Goal: Task Accomplishment & Management: Use online tool/utility

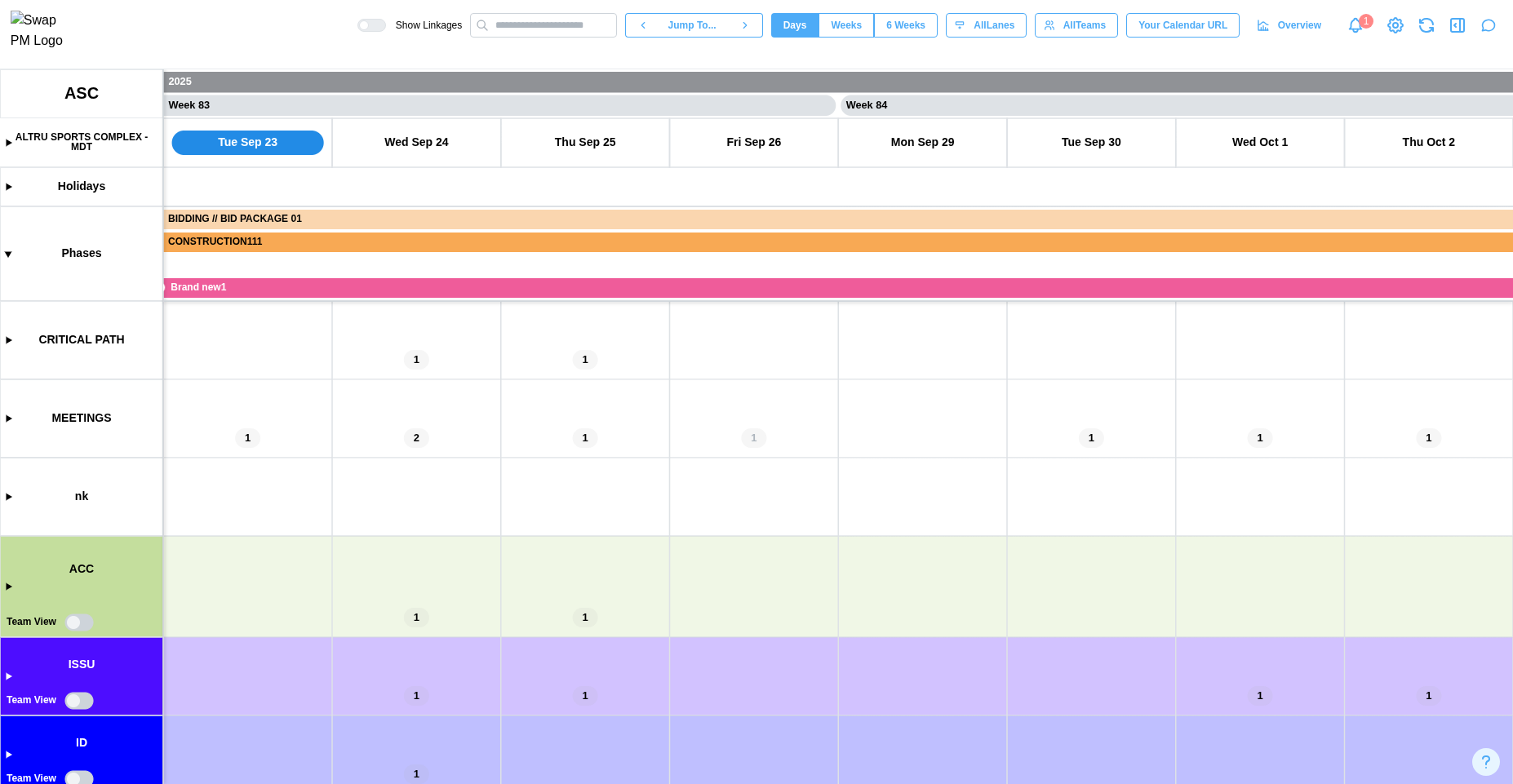
drag, startPoint x: 1023, startPoint y: 419, endPoint x: 469, endPoint y: 448, distance: 554.8
click at [490, 449] on canvas at bounding box center [756, 427] width 1513 height 715
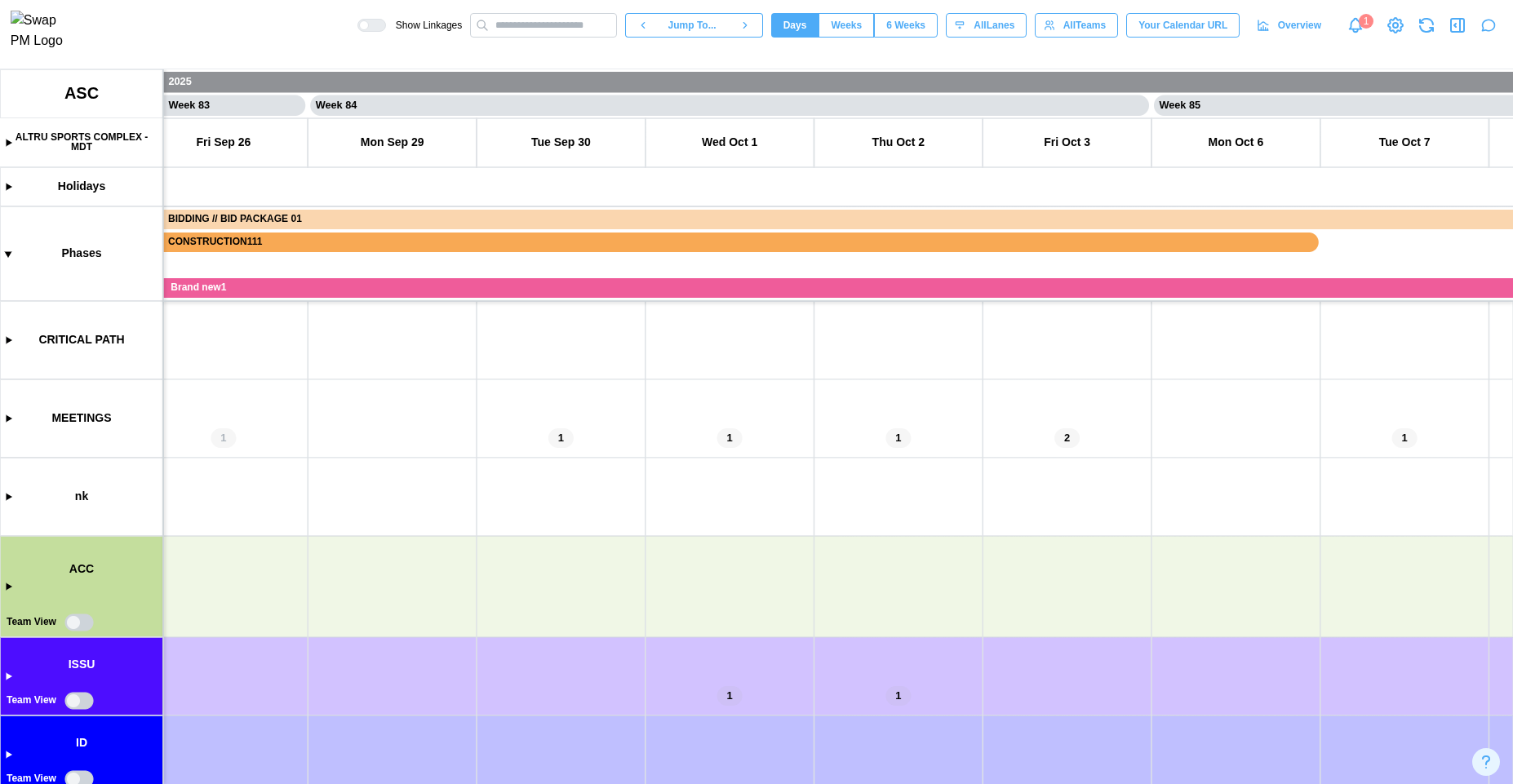
drag, startPoint x: 438, startPoint y: 491, endPoint x: 745, endPoint y: 253, distance: 388.4
click at [740, 256] on canvas at bounding box center [756, 427] width 1513 height 715
drag, startPoint x: 554, startPoint y: 597, endPoint x: 830, endPoint y: 336, distance: 379.9
click at [830, 336] on canvas at bounding box center [756, 427] width 1513 height 715
drag, startPoint x: 1256, startPoint y: 473, endPoint x: 1111, endPoint y: 365, distance: 180.8
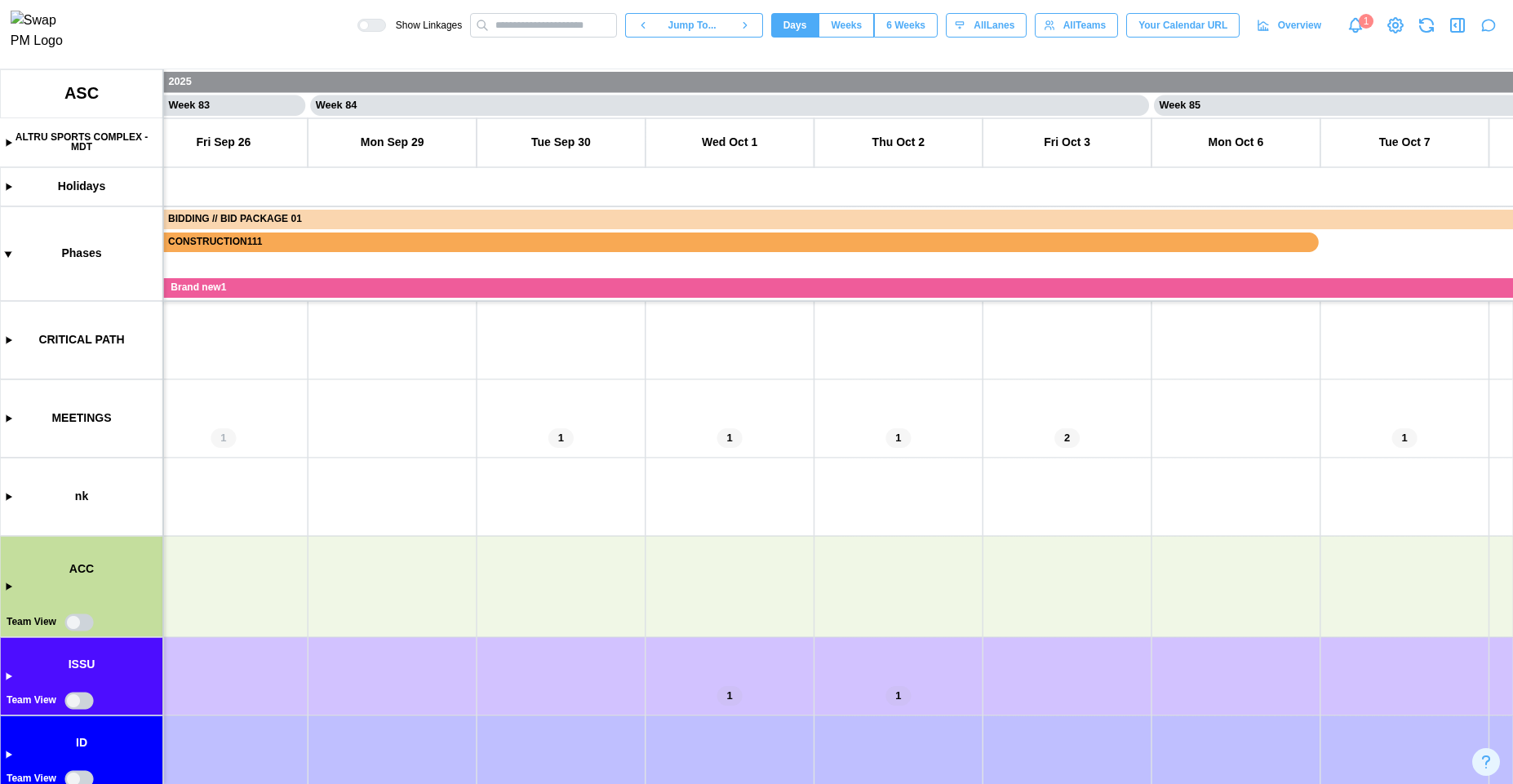
click at [1111, 365] on canvas at bounding box center [756, 427] width 1513 height 715
click at [874, 293] on canvas at bounding box center [756, 427] width 1513 height 715
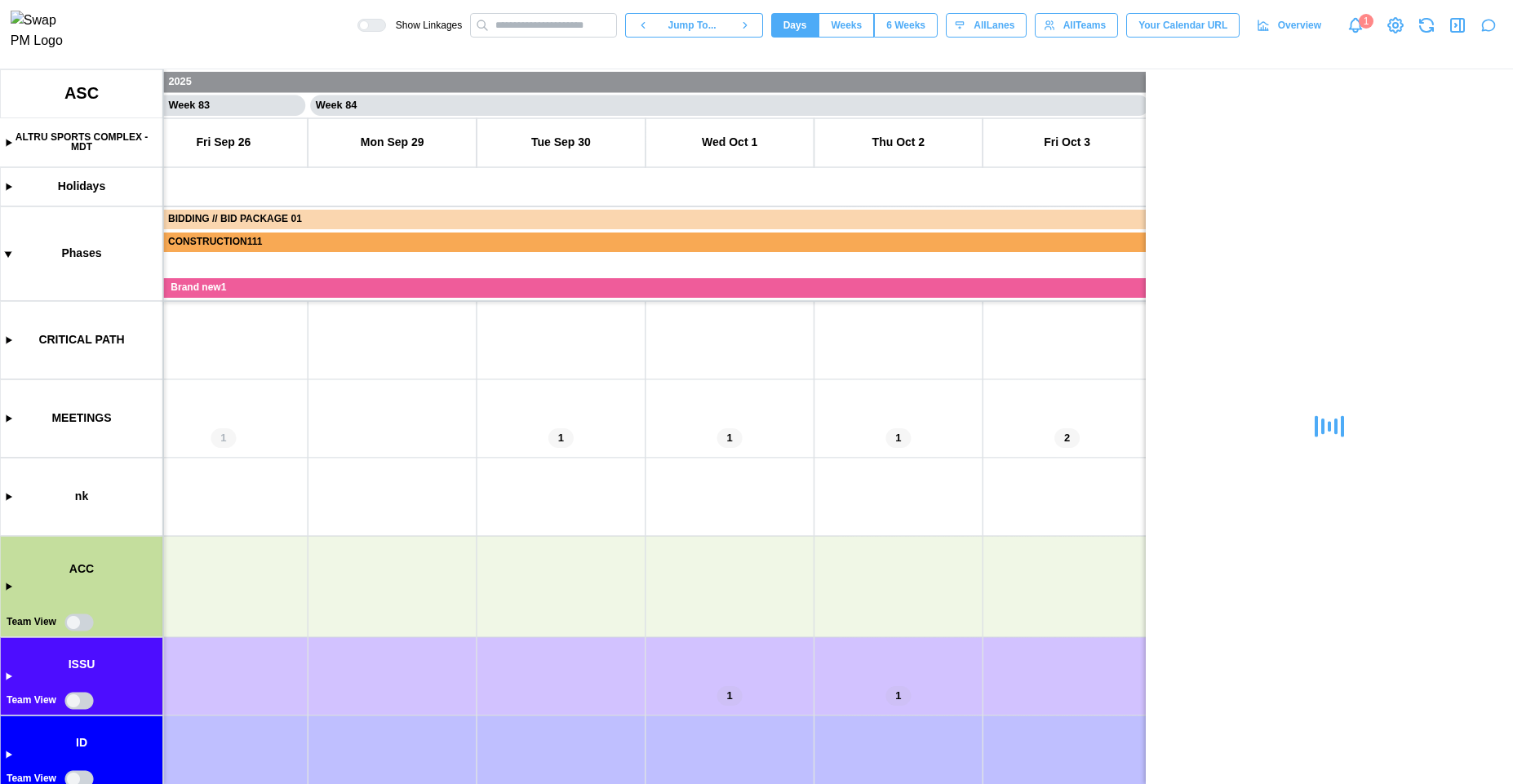
click at [590, 290] on canvas at bounding box center [756, 427] width 1513 height 715
click at [862, 28] on button "Weeks" at bounding box center [847, 24] width 56 height 24
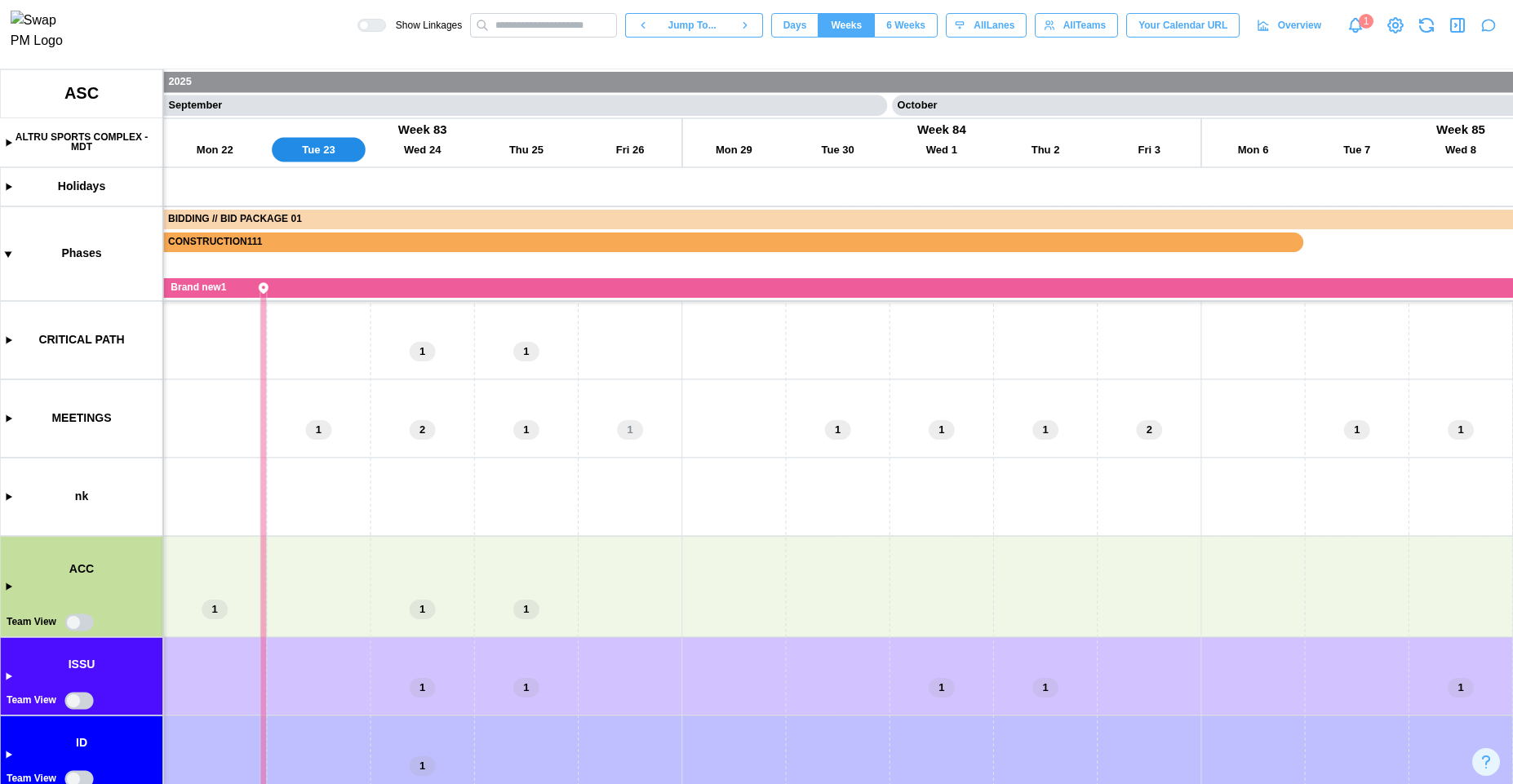
scroll to position [0, 42575]
click at [684, 283] on canvas at bounding box center [756, 427] width 1513 height 715
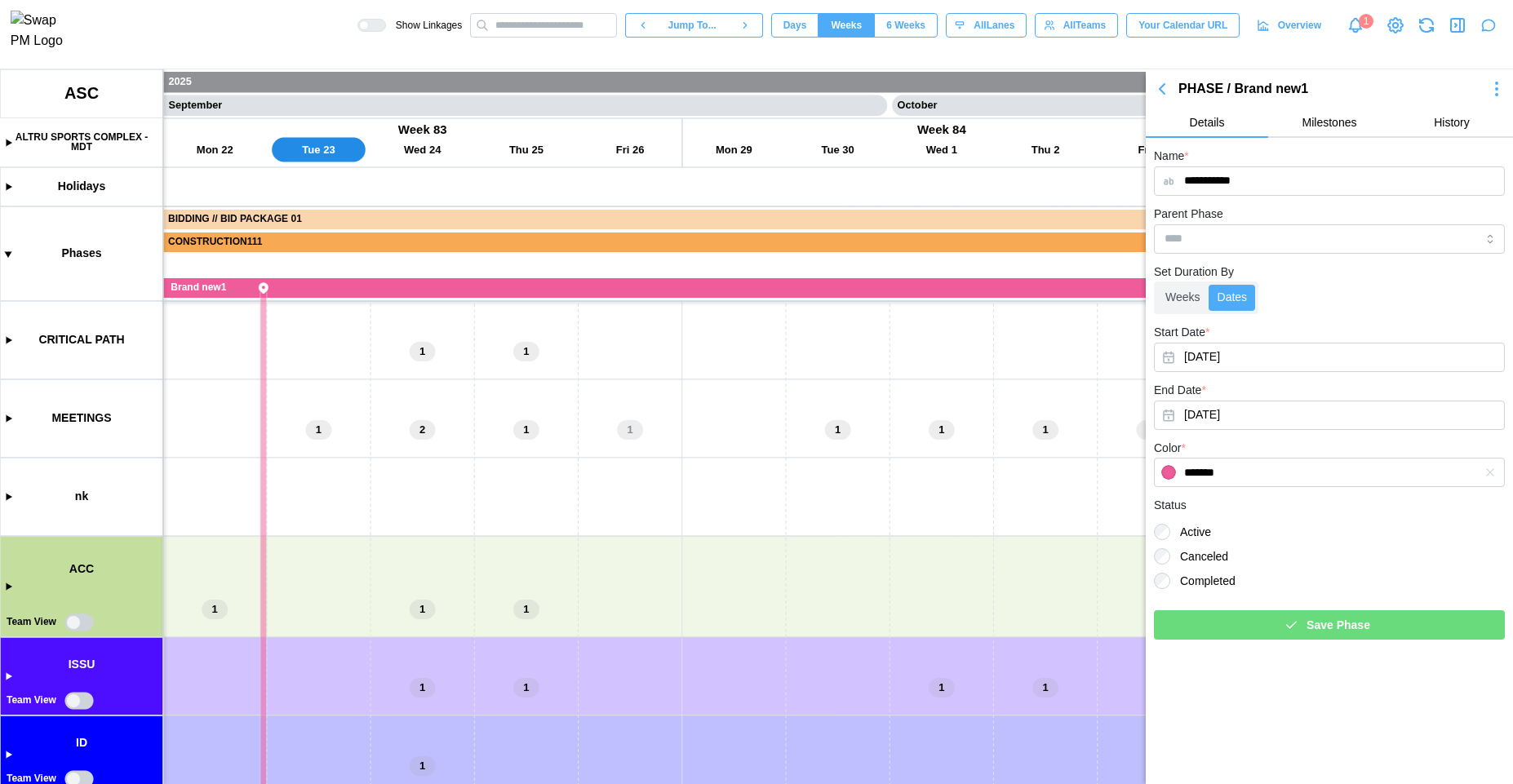
click at [1455, 27] on icon "button" at bounding box center [1456, 25] width 2 height 4
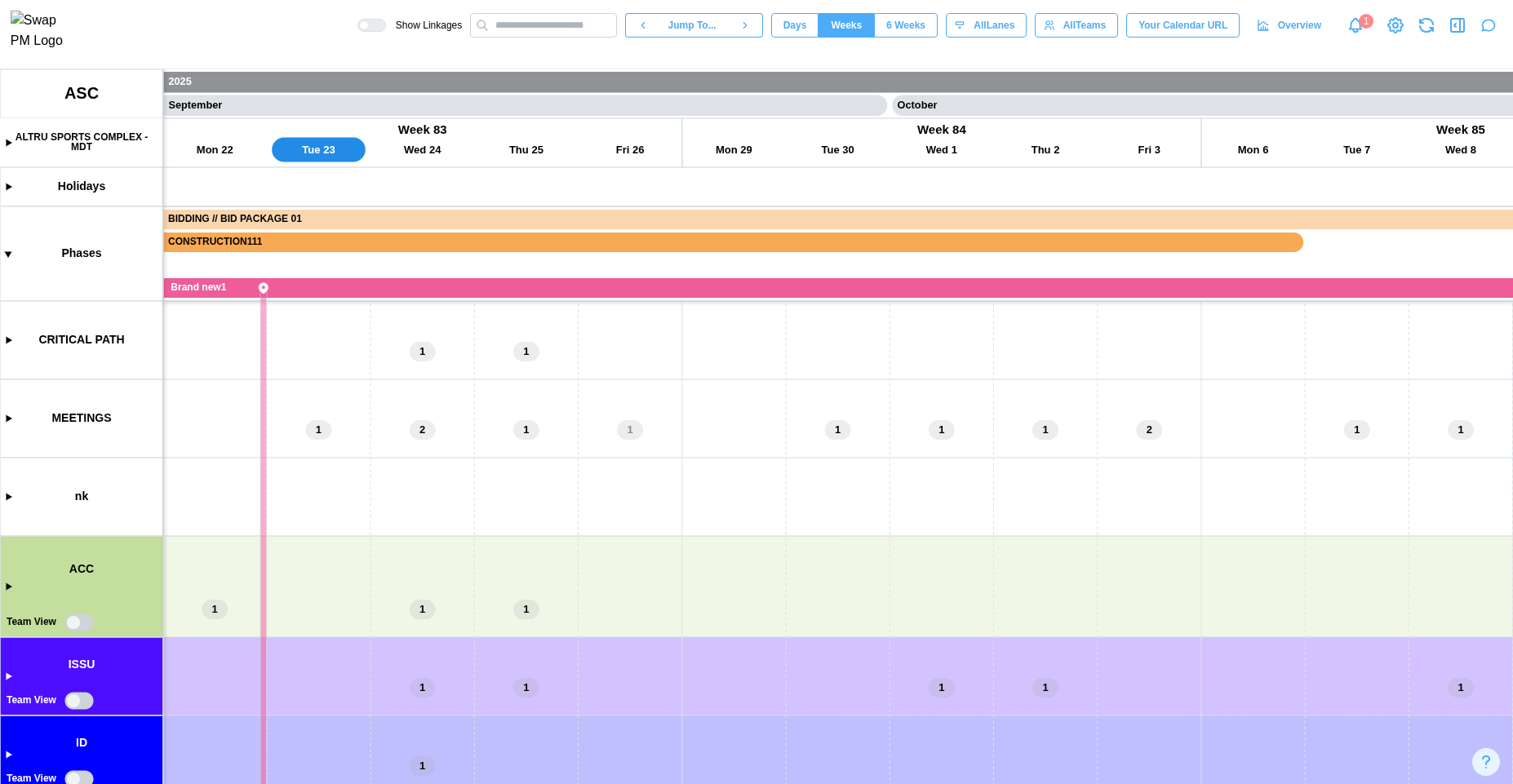
click at [963, 241] on canvas at bounding box center [756, 427] width 1513 height 715
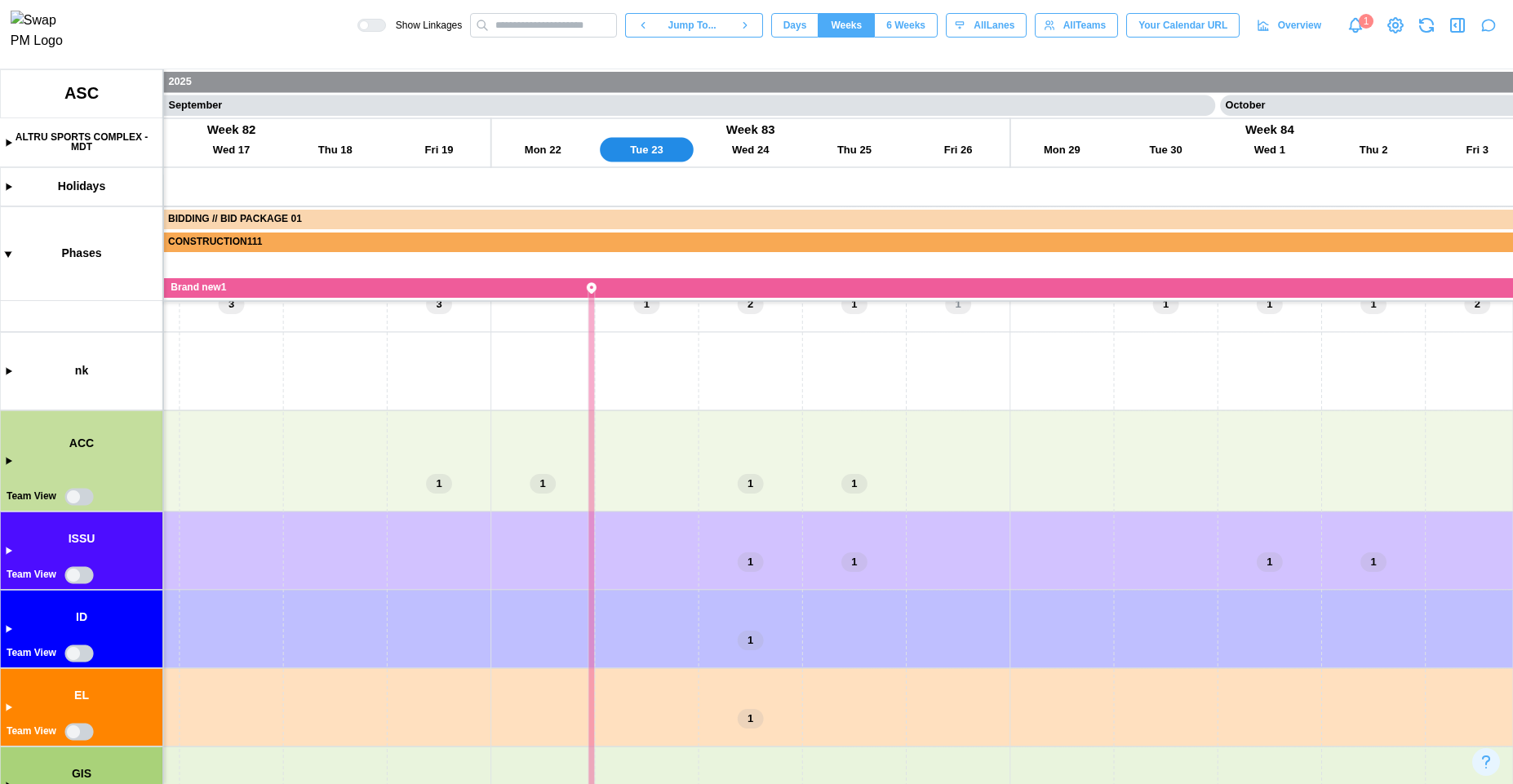
scroll to position [39, 0]
drag, startPoint x: 818, startPoint y: 555, endPoint x: 593, endPoint y: 544, distance: 225.3
click at [614, 519] on canvas at bounding box center [756, 427] width 1513 height 715
drag, startPoint x: 517, startPoint y: 662, endPoint x: 967, endPoint y: 254, distance: 607.4
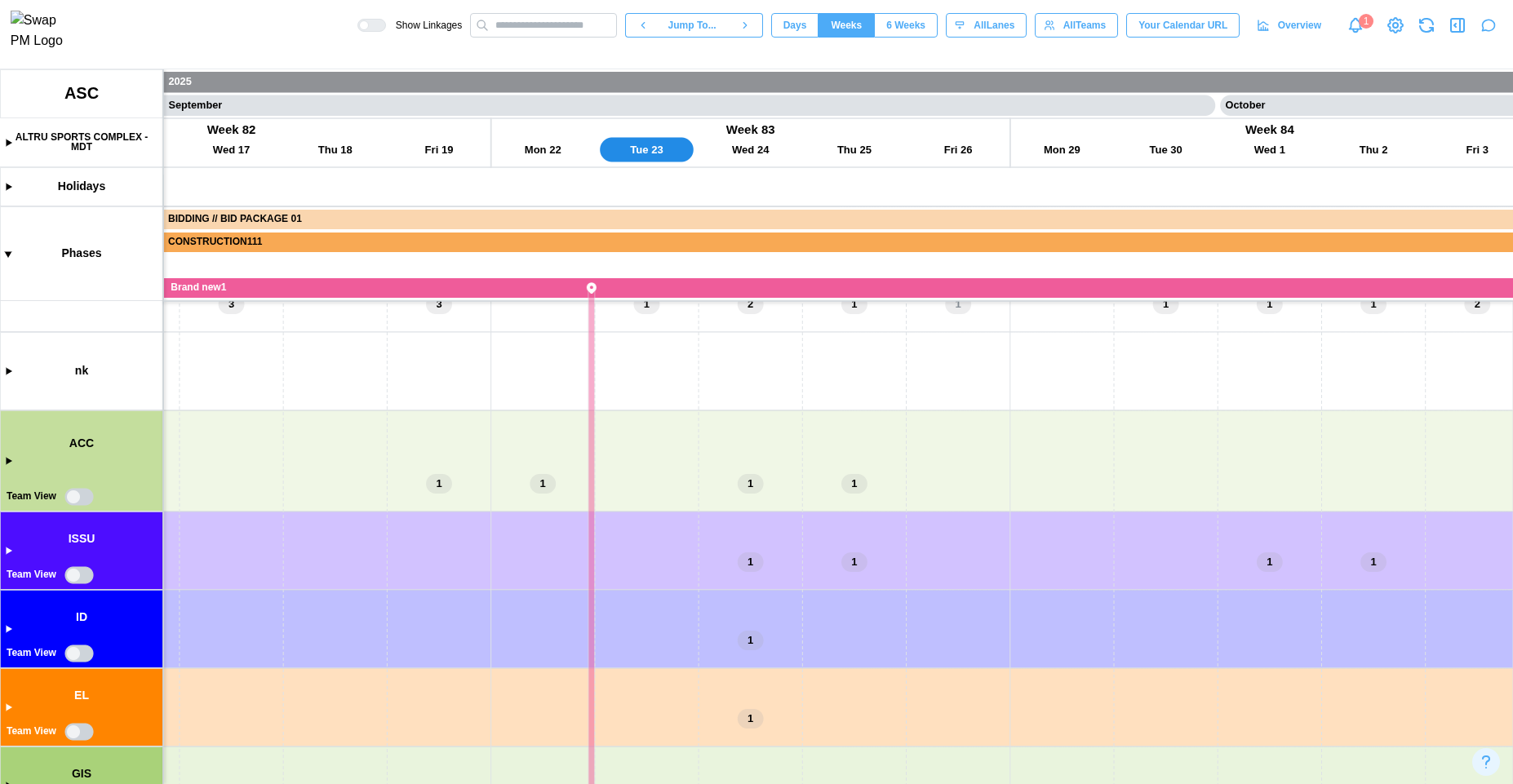
click at [952, 253] on canvas at bounding box center [756, 427] width 1513 height 715
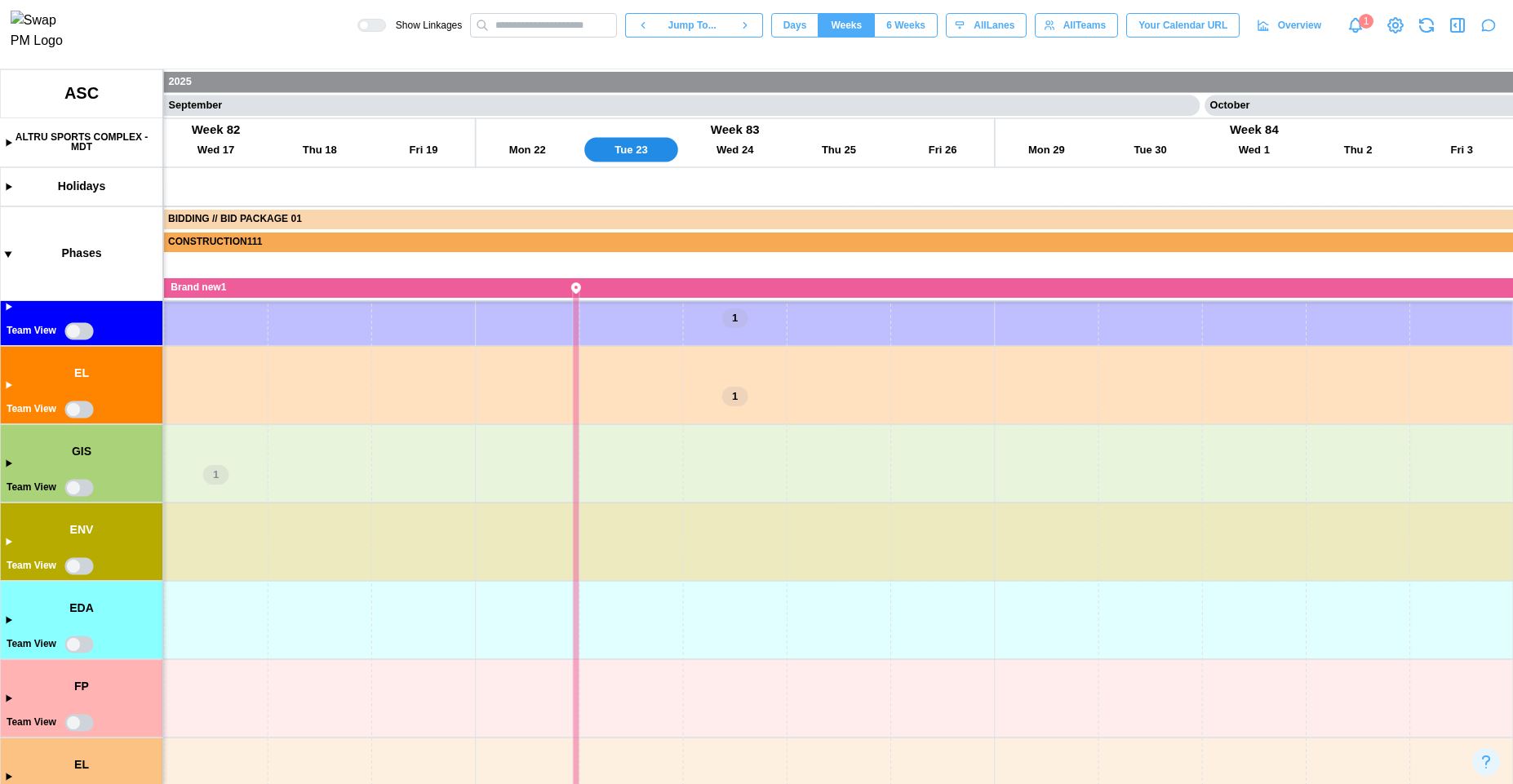
scroll to position [276, 0]
drag, startPoint x: 702, startPoint y: 617, endPoint x: 784, endPoint y: 773, distance: 176.2
click at [782, 782] on canvas at bounding box center [756, 427] width 1513 height 715
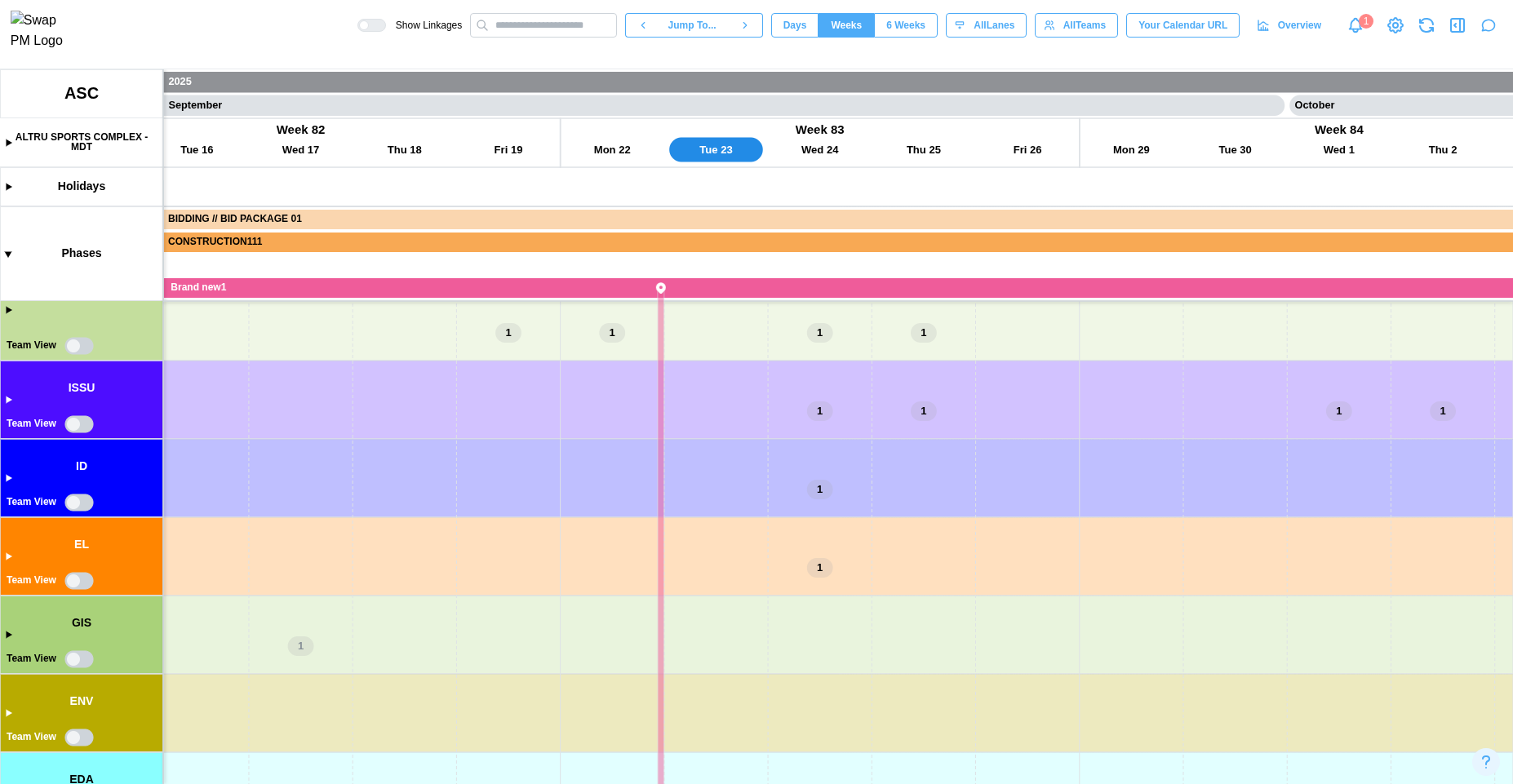
scroll to position [0, 0]
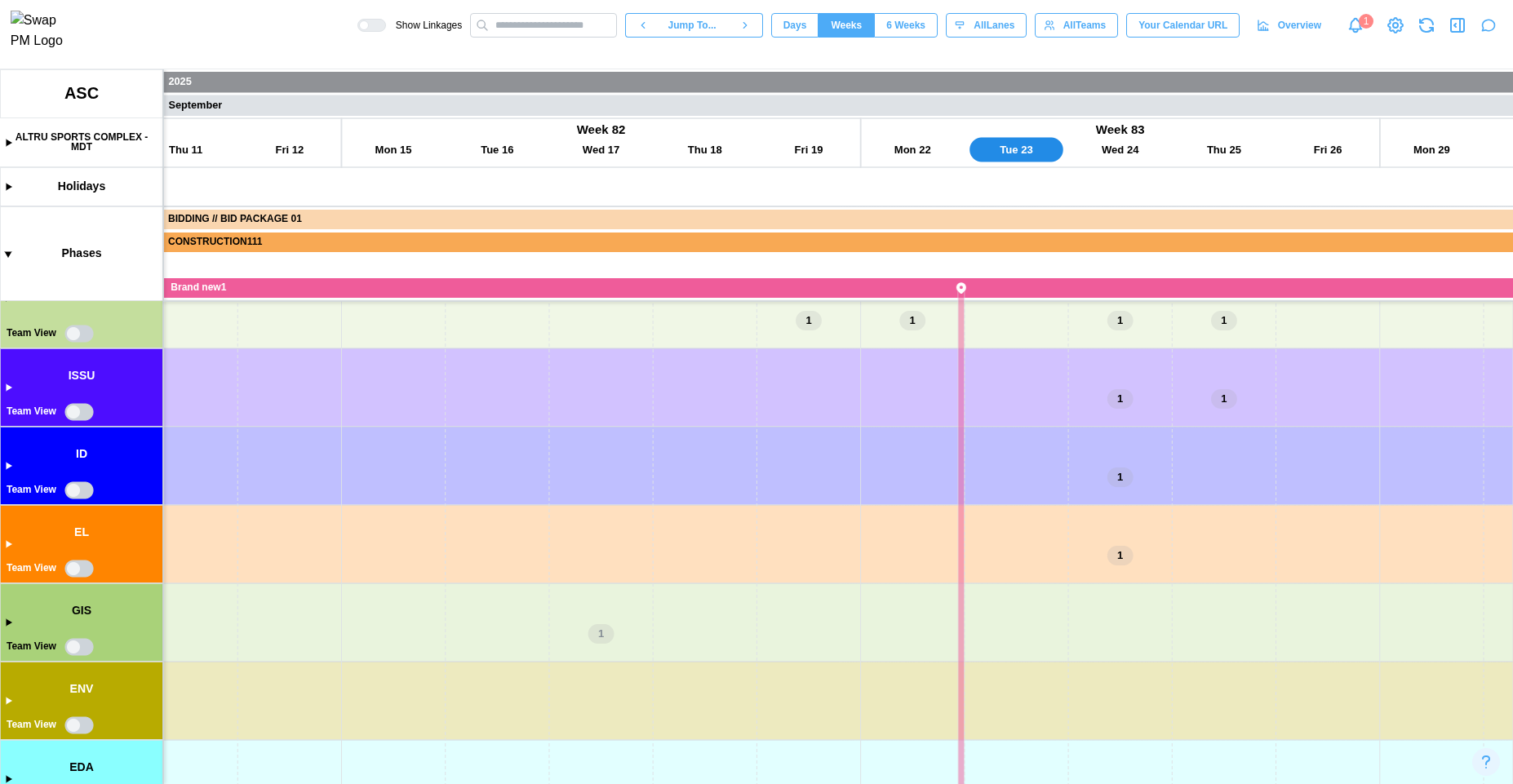
drag, startPoint x: 832, startPoint y: 554, endPoint x: 371, endPoint y: 682, distance: 478.4
click at [378, 693] on canvas at bounding box center [756, 427] width 1513 height 715
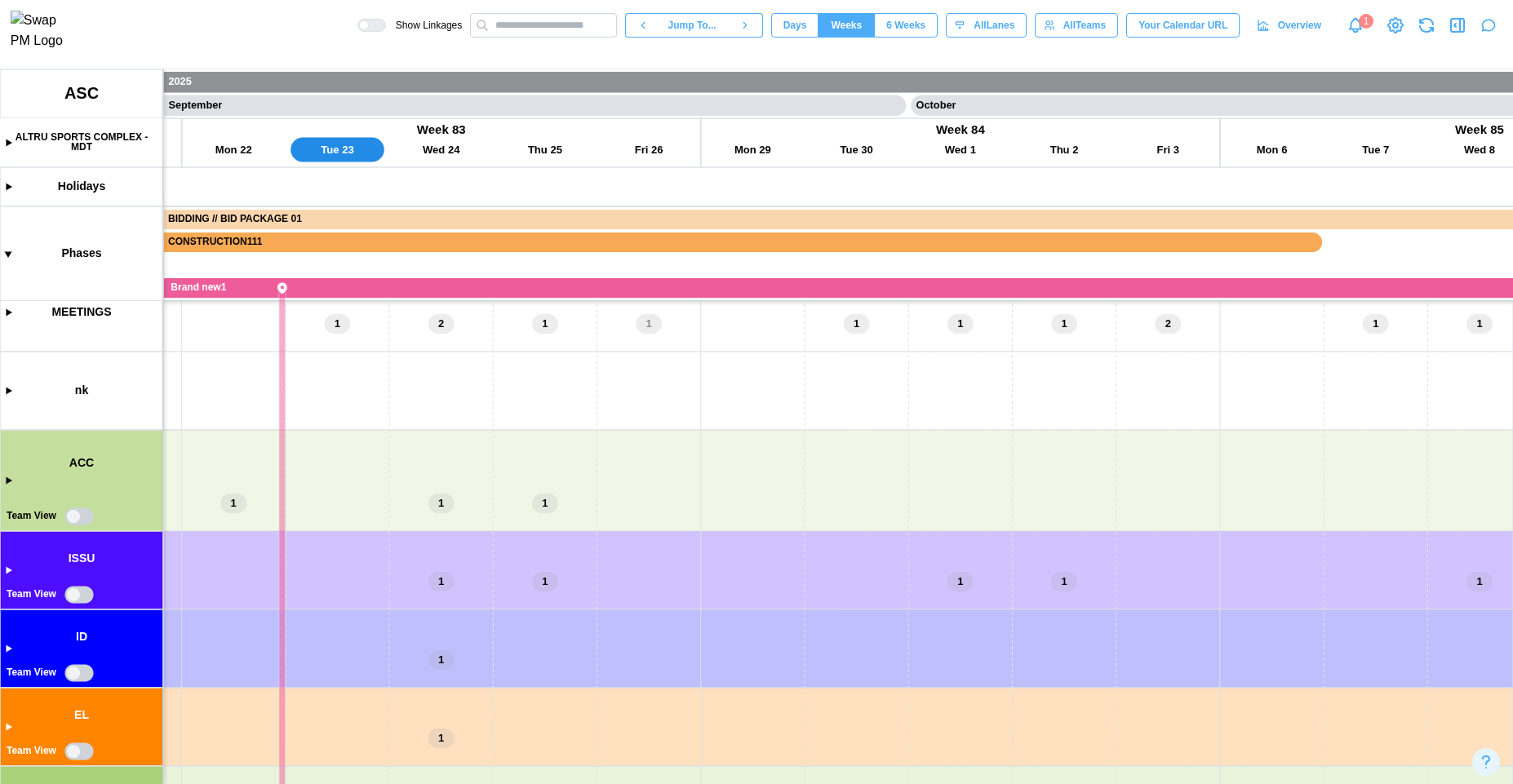
drag, startPoint x: 643, startPoint y: 555, endPoint x: 1124, endPoint y: 588, distance: 482.1
click at [1118, 590] on canvas at bounding box center [756, 427] width 1513 height 715
drag, startPoint x: 602, startPoint y: 590, endPoint x: 1024, endPoint y: 572, distance: 422.4
click at [1023, 572] on canvas at bounding box center [756, 427] width 1513 height 715
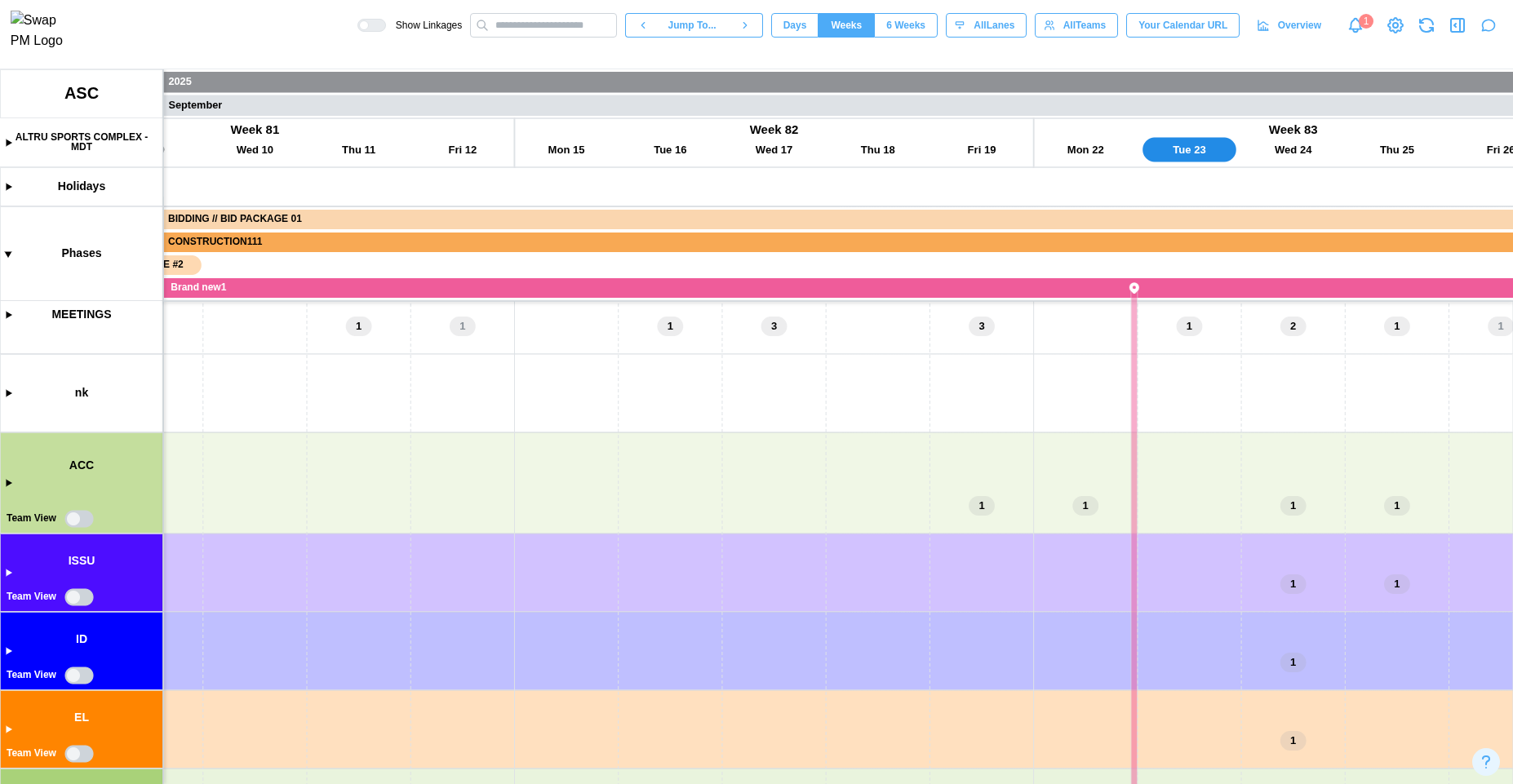
click at [784, 25] on span "Days" at bounding box center [795, 24] width 23 height 23
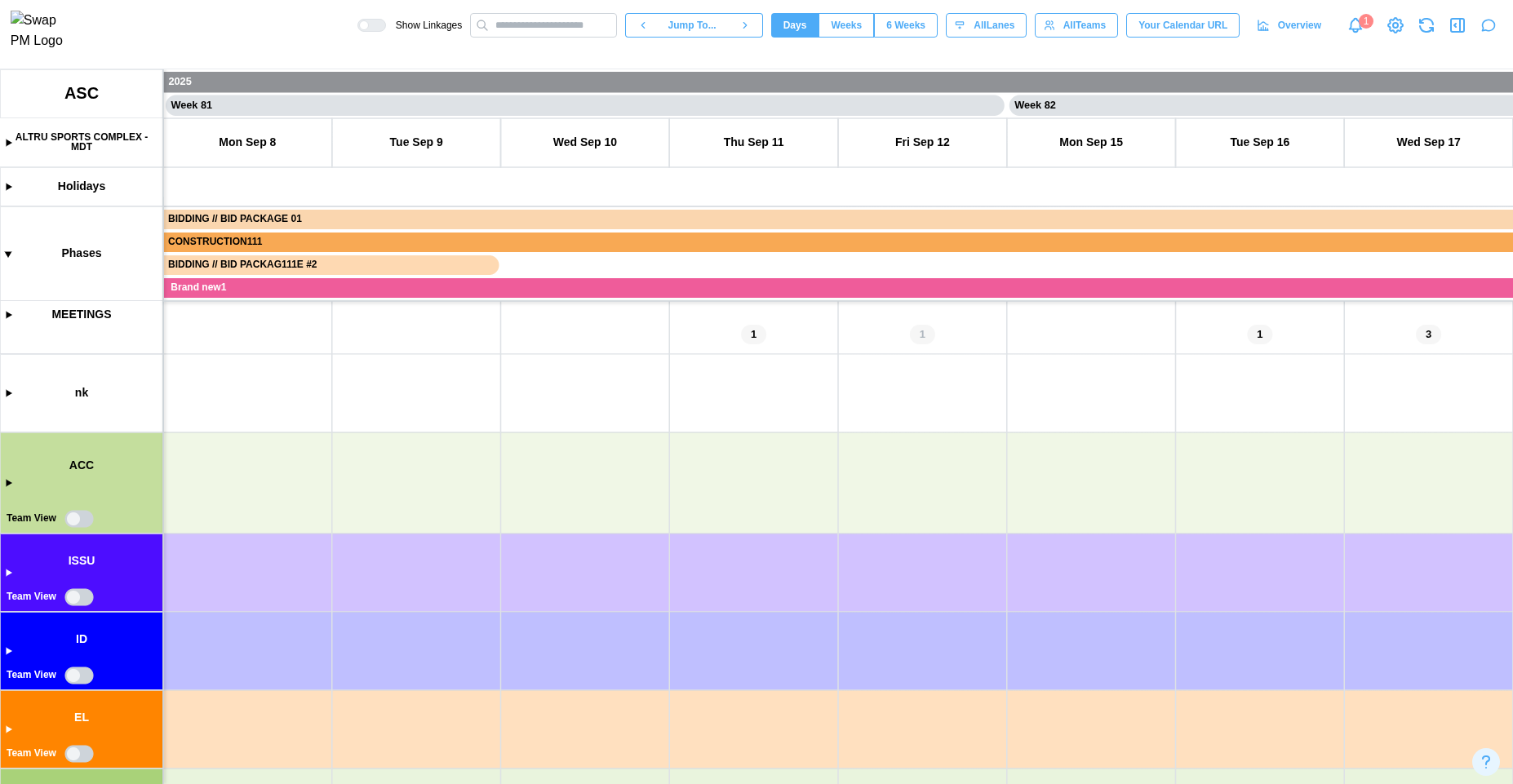
drag, startPoint x: 502, startPoint y: 457, endPoint x: 826, endPoint y: 579, distance: 346.2
click at [829, 578] on canvas at bounding box center [756, 427] width 1513 height 715
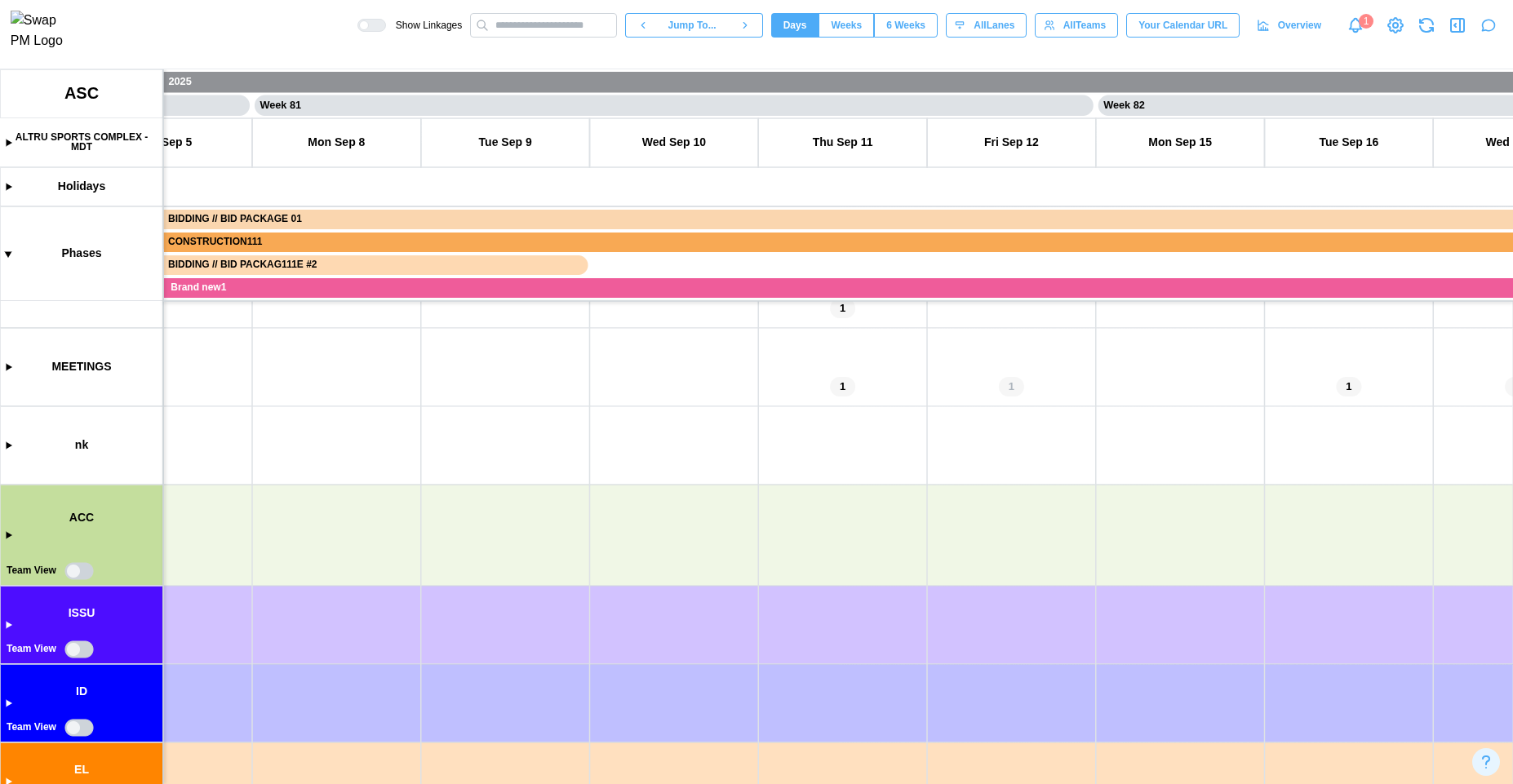
click at [65, 450] on canvas at bounding box center [756, 427] width 1513 height 715
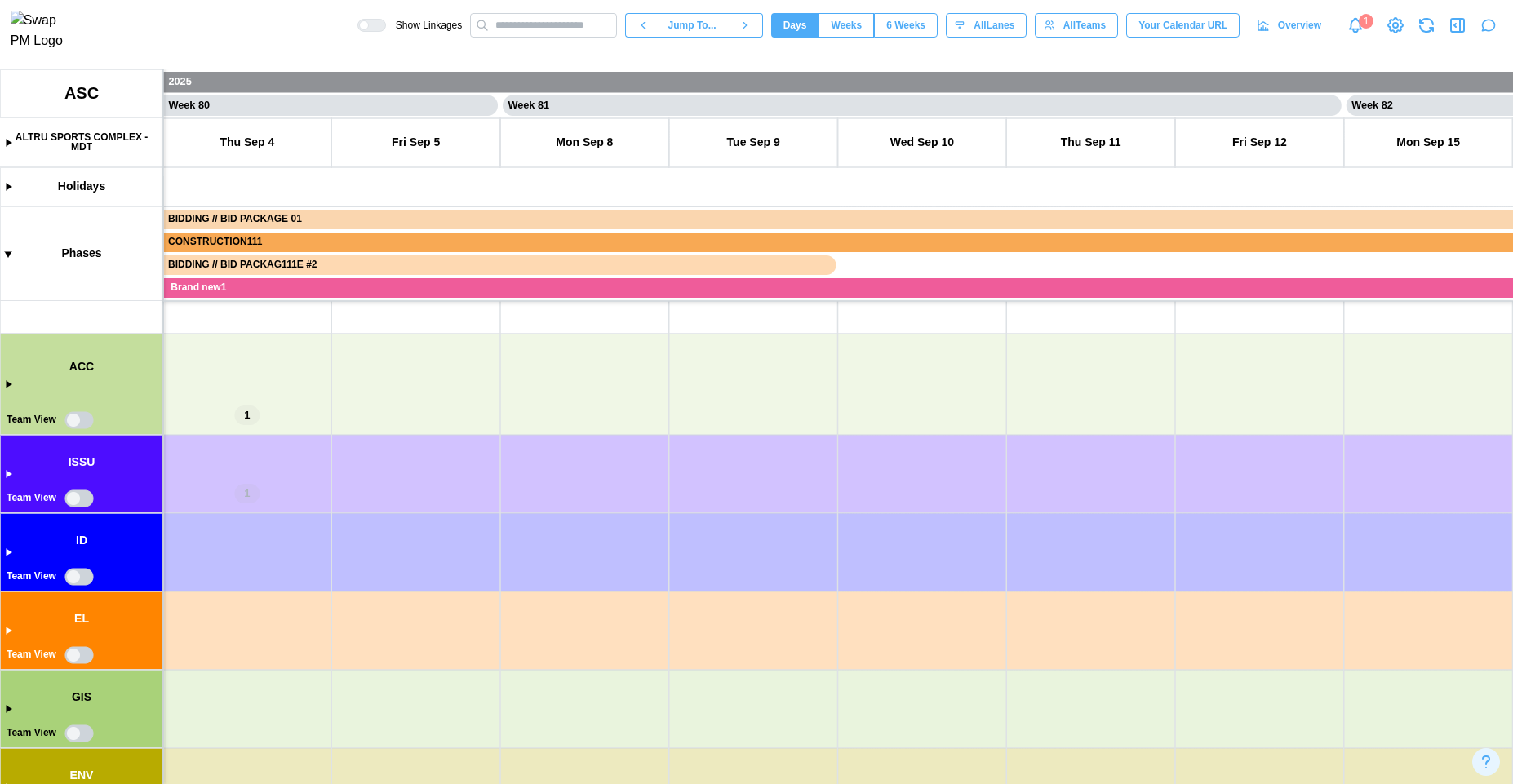
click at [78, 420] on canvas at bounding box center [756, 427] width 1513 height 715
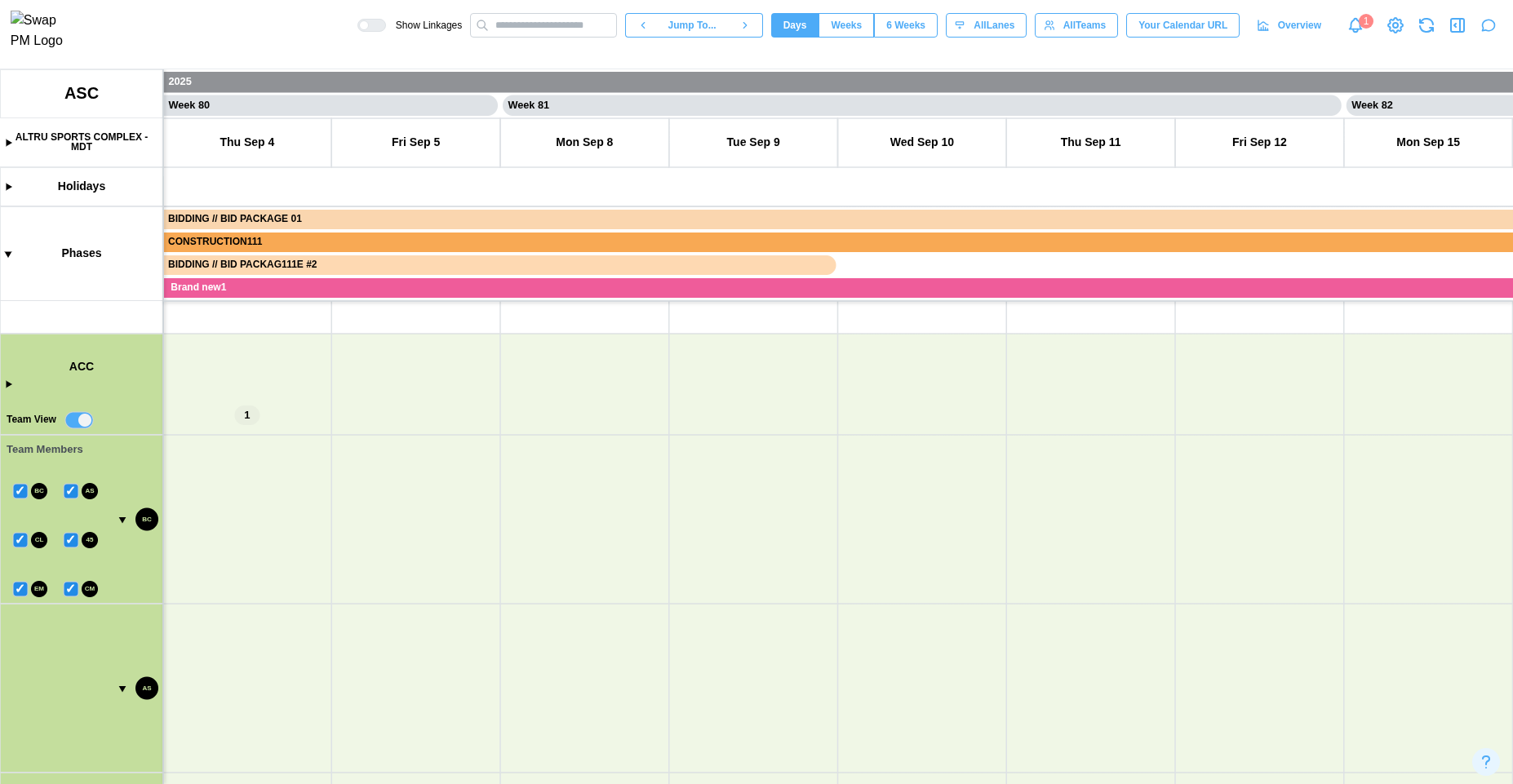
drag, startPoint x: 590, startPoint y: 394, endPoint x: 671, endPoint y: 253, distance: 162.6
click at [671, 253] on canvas at bounding box center [756, 427] width 1513 height 715
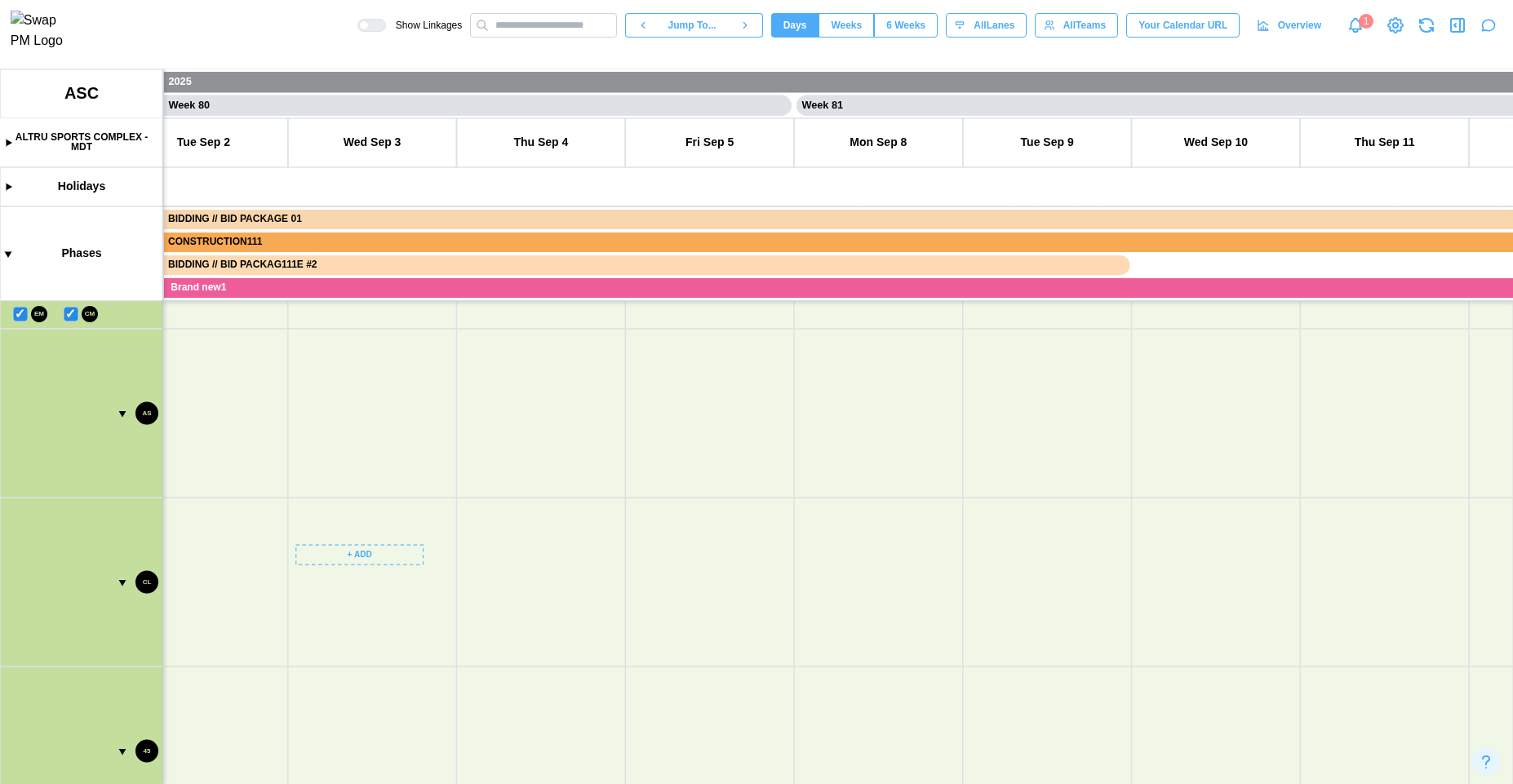
drag, startPoint x: 515, startPoint y: 551, endPoint x: 573, endPoint y: 708, distance: 167.4
click at [573, 718] on canvas at bounding box center [756, 427] width 1513 height 715
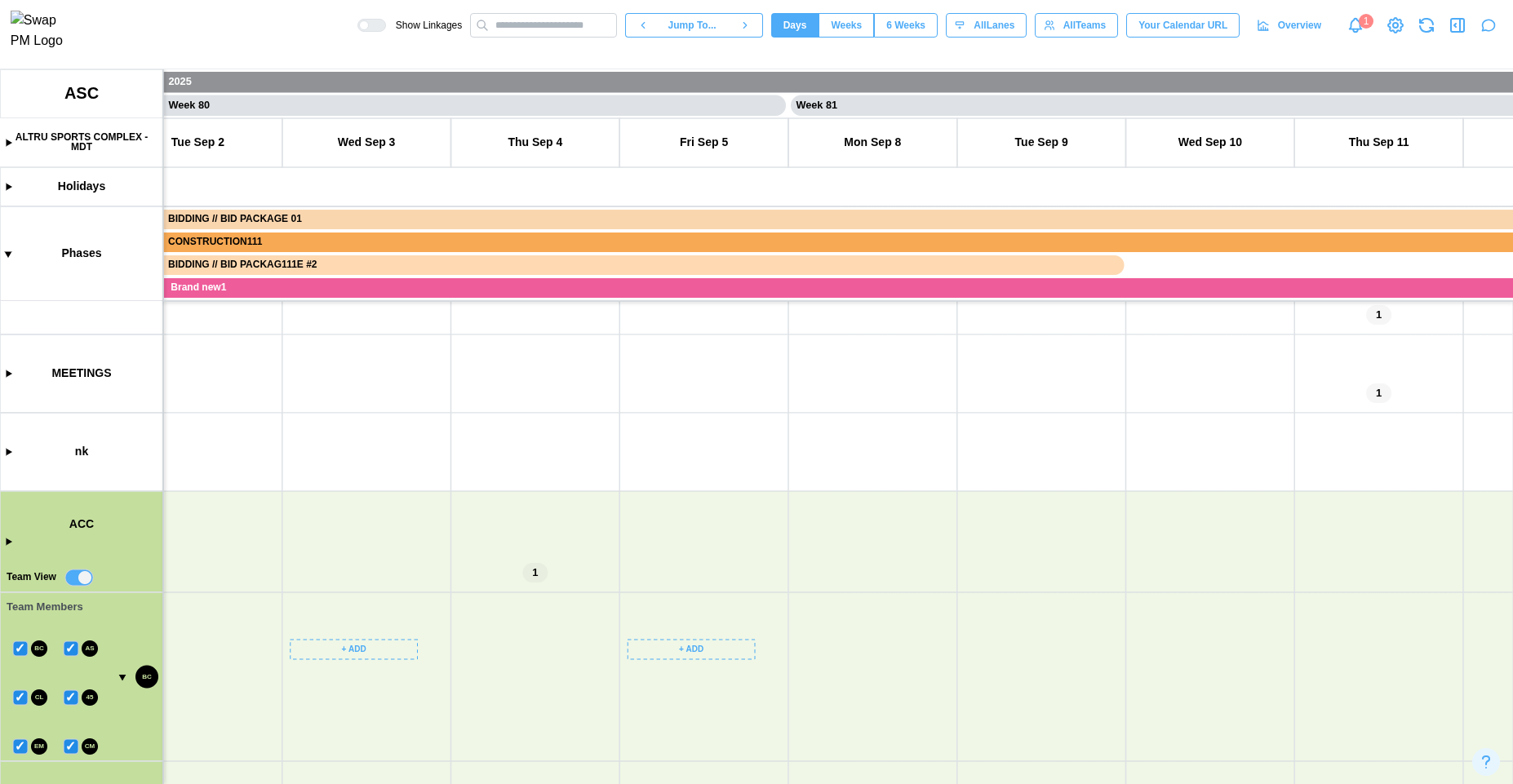
drag, startPoint x: 465, startPoint y: 523, endPoint x: 392, endPoint y: 634, distance: 132.9
click at [394, 635] on canvas at bounding box center [756, 427] width 1513 height 715
drag, startPoint x: 392, startPoint y: 634, endPoint x: 283, endPoint y: 545, distance: 140.7
click at [283, 545] on canvas at bounding box center [756, 427] width 1513 height 715
click at [524, 646] on canvas at bounding box center [756, 427] width 1513 height 715
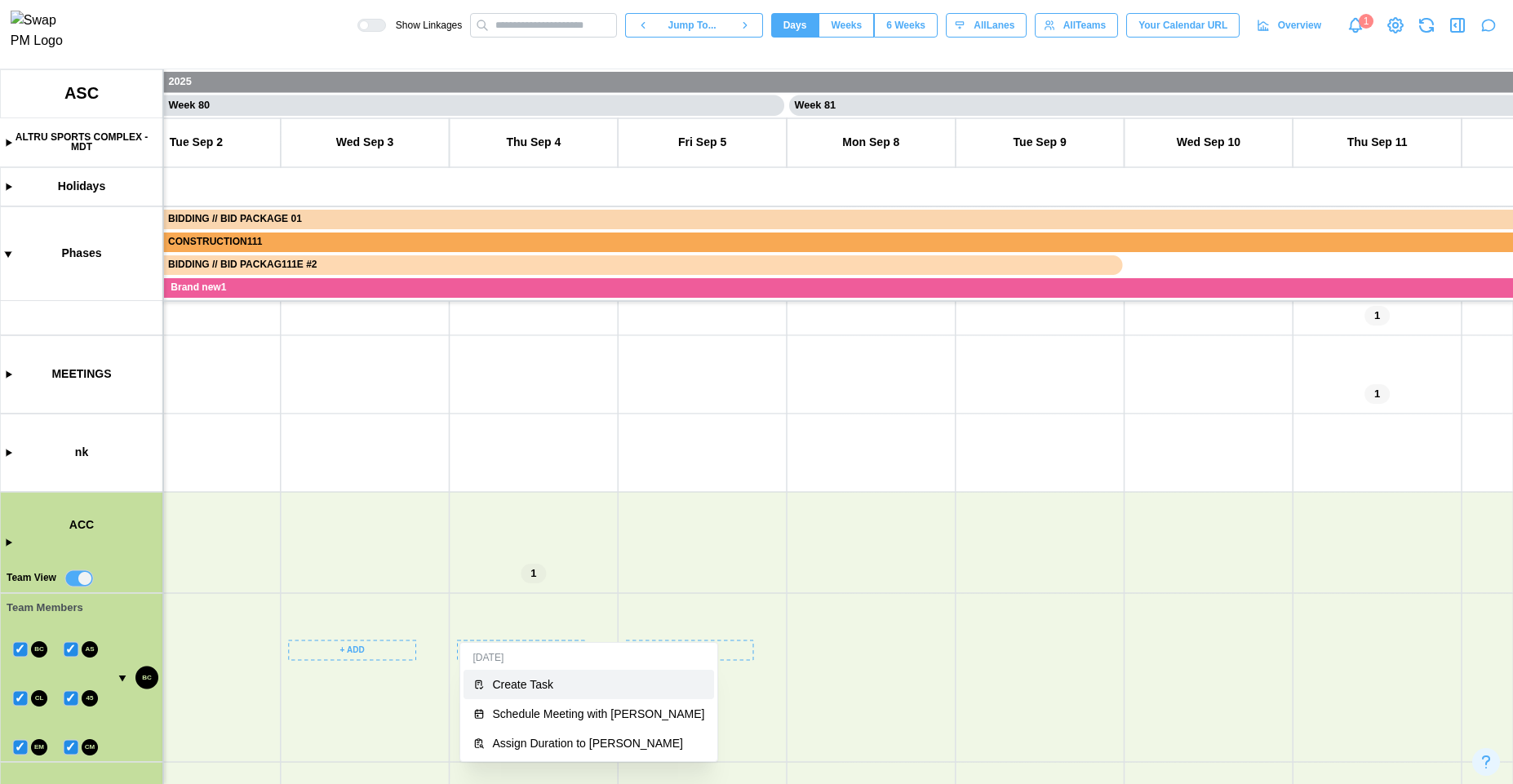
click at [550, 688] on div "Create Task" at bounding box center [599, 684] width 213 height 13
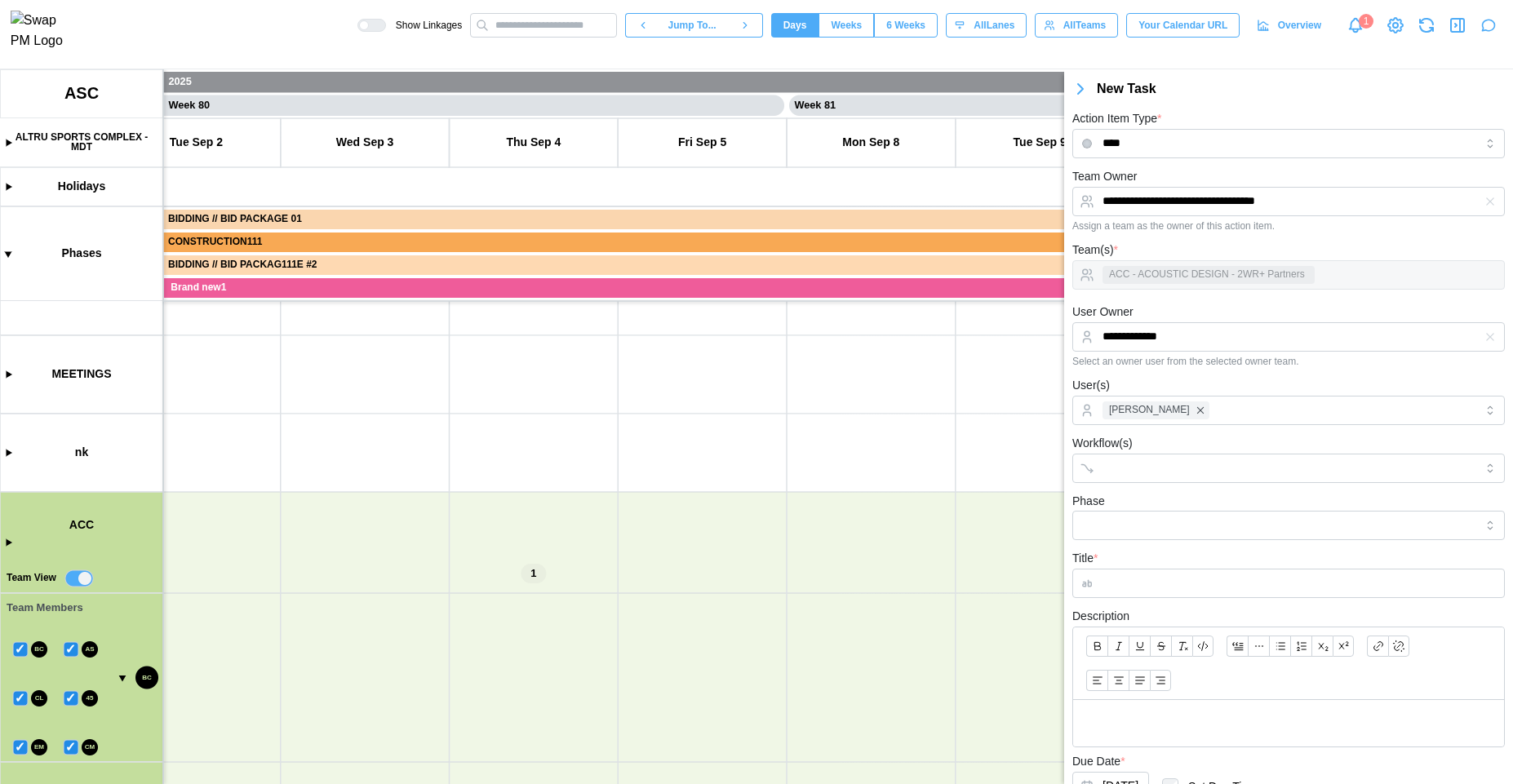
drag, startPoint x: 354, startPoint y: 688, endPoint x: 367, endPoint y: 439, distance: 249.3
click at [370, 436] on canvas at bounding box center [756, 427] width 1513 height 715
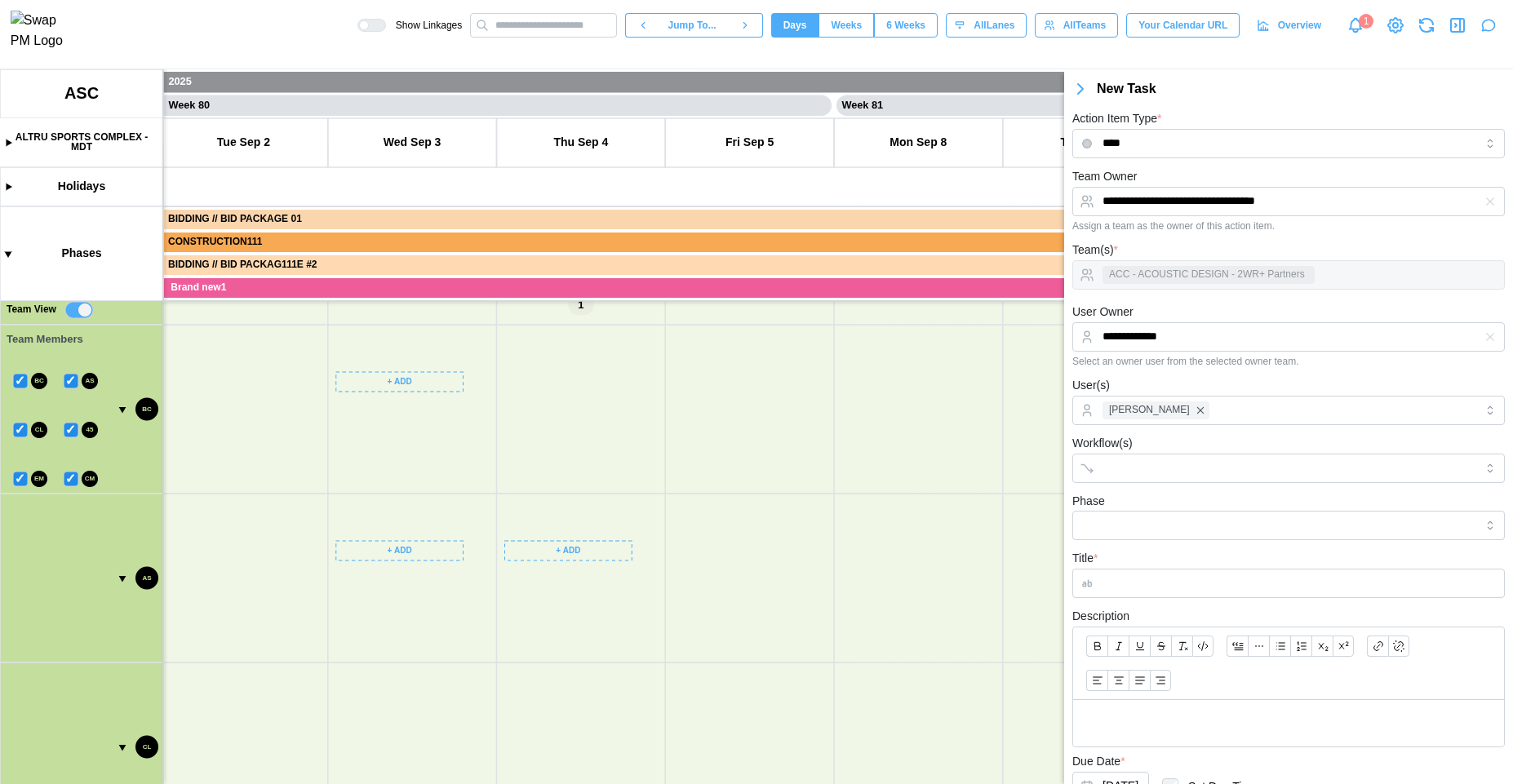
click at [415, 382] on canvas at bounding box center [756, 427] width 1513 height 715
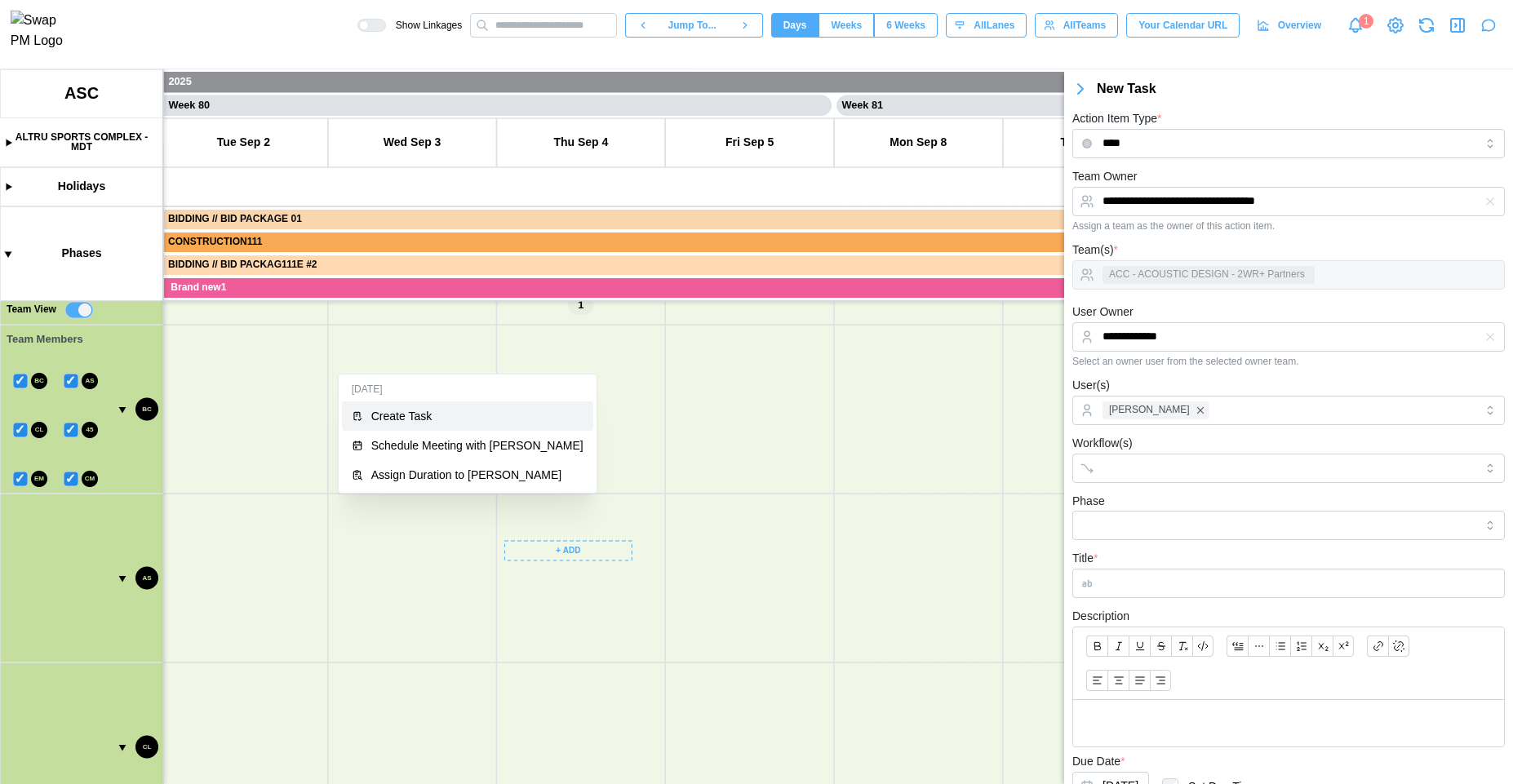
click at [424, 415] on div "Create Task" at bounding box center [477, 416] width 213 height 13
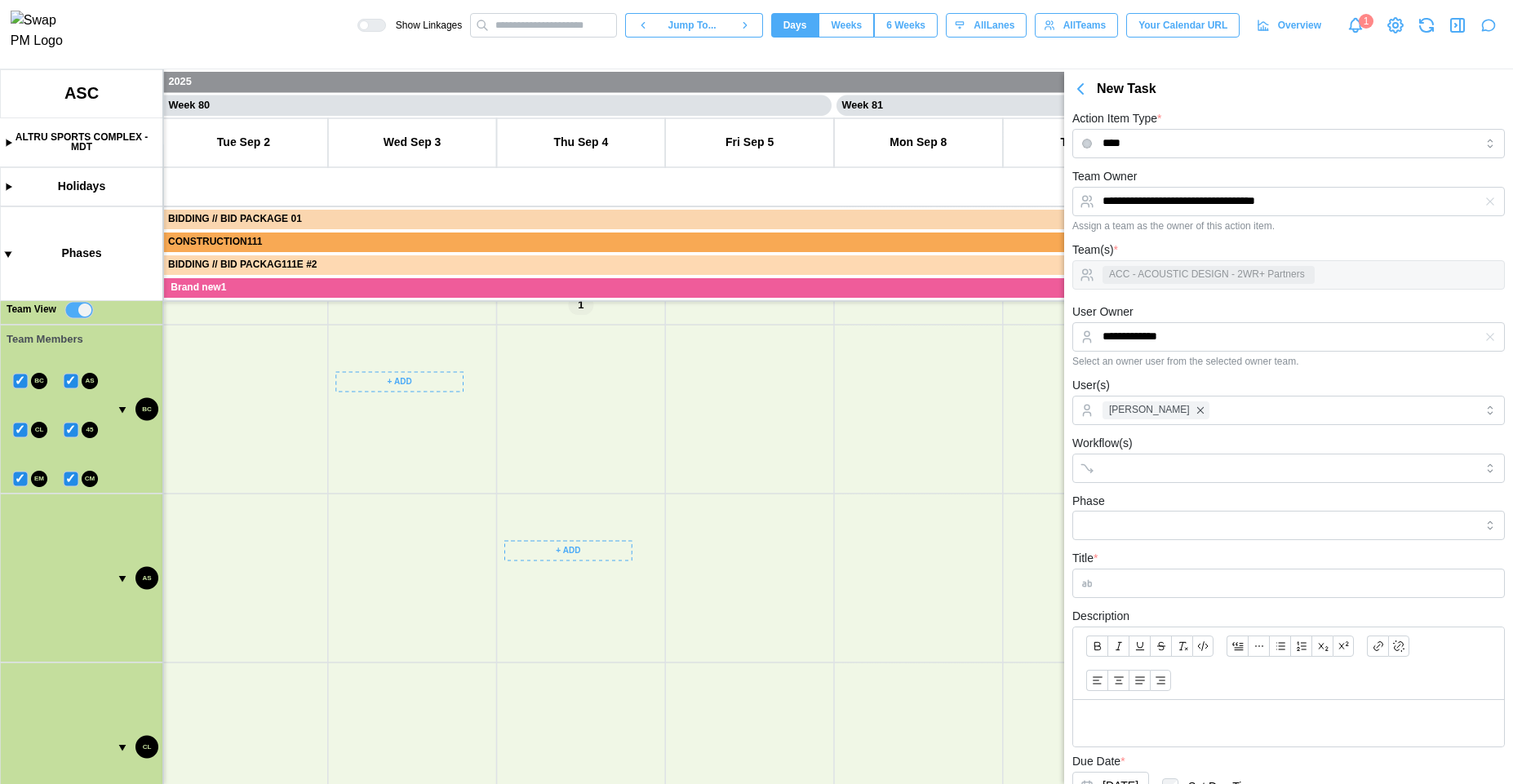
drag, startPoint x: 458, startPoint y: 386, endPoint x: 458, endPoint y: 554, distance: 168.0
click at [458, 554] on canvas at bounding box center [756, 427] width 1513 height 715
drag, startPoint x: 457, startPoint y: 554, endPoint x: 454, endPoint y: 756, distance: 202.0
click at [454, 756] on canvas at bounding box center [756, 427] width 1513 height 715
drag, startPoint x: 487, startPoint y: 610, endPoint x: 490, endPoint y: 751, distance: 141.0
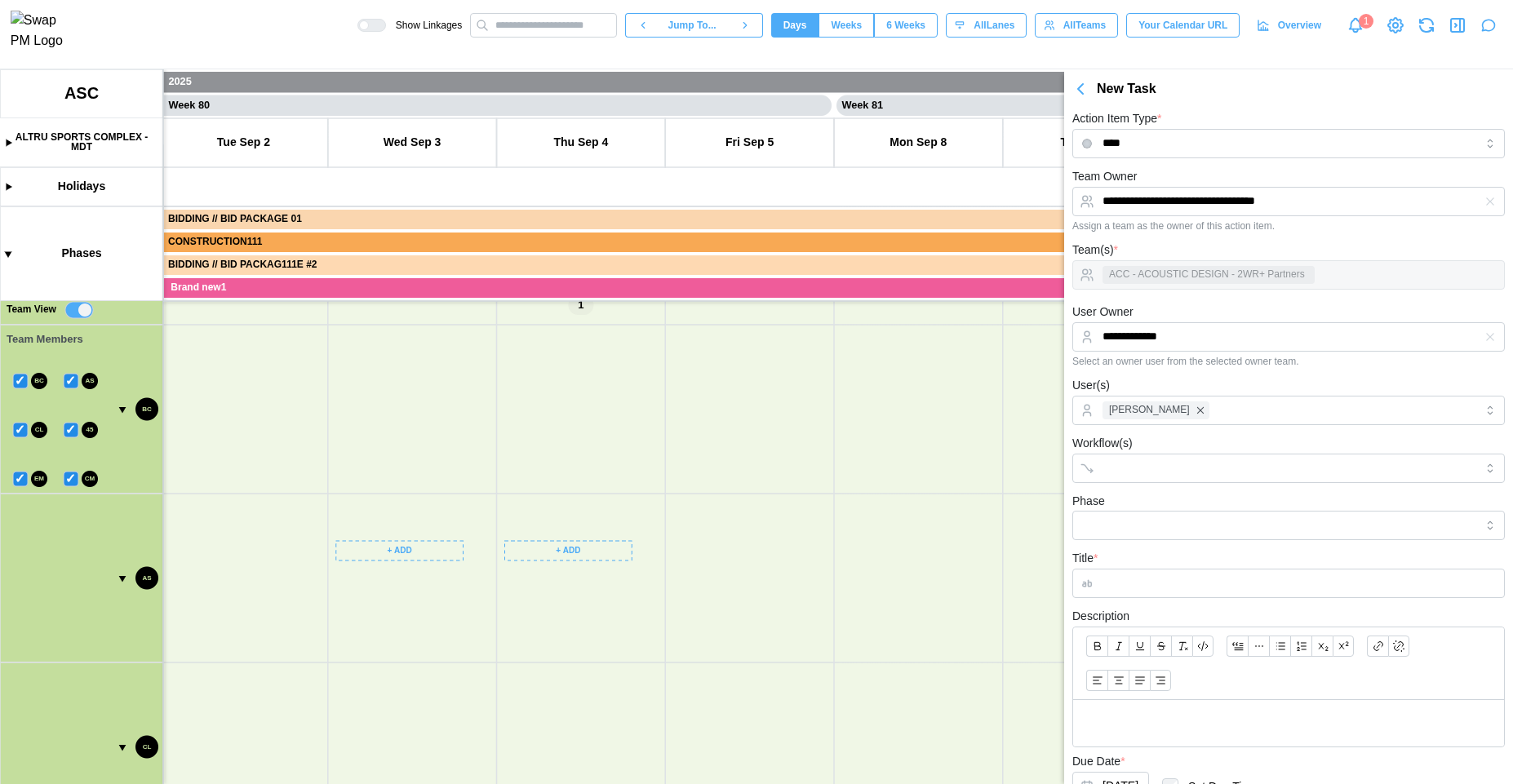
click at [491, 751] on canvas at bounding box center [756, 427] width 1513 height 715
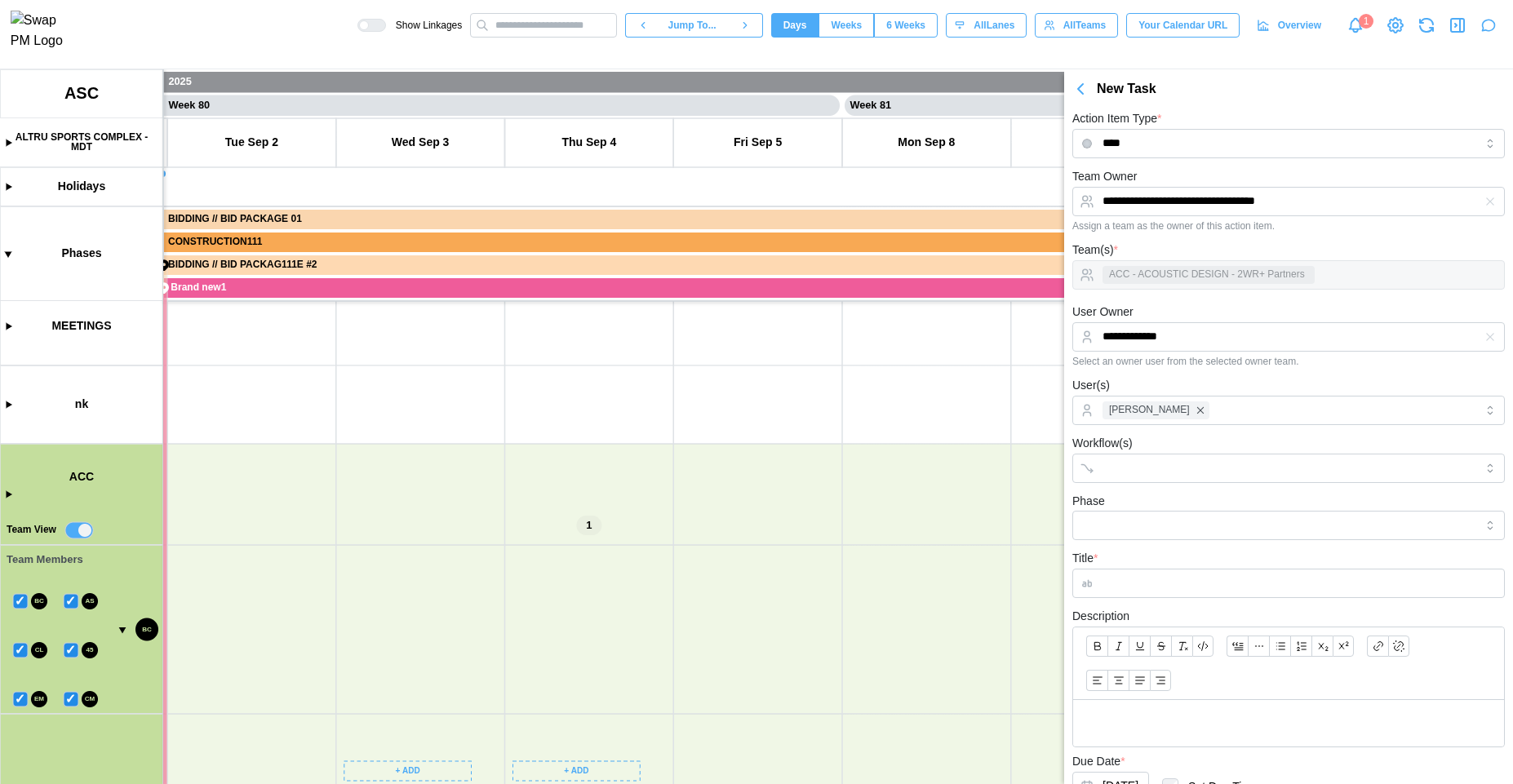
click at [12, 493] on canvas at bounding box center [756, 427] width 1513 height 715
type textarea "*"
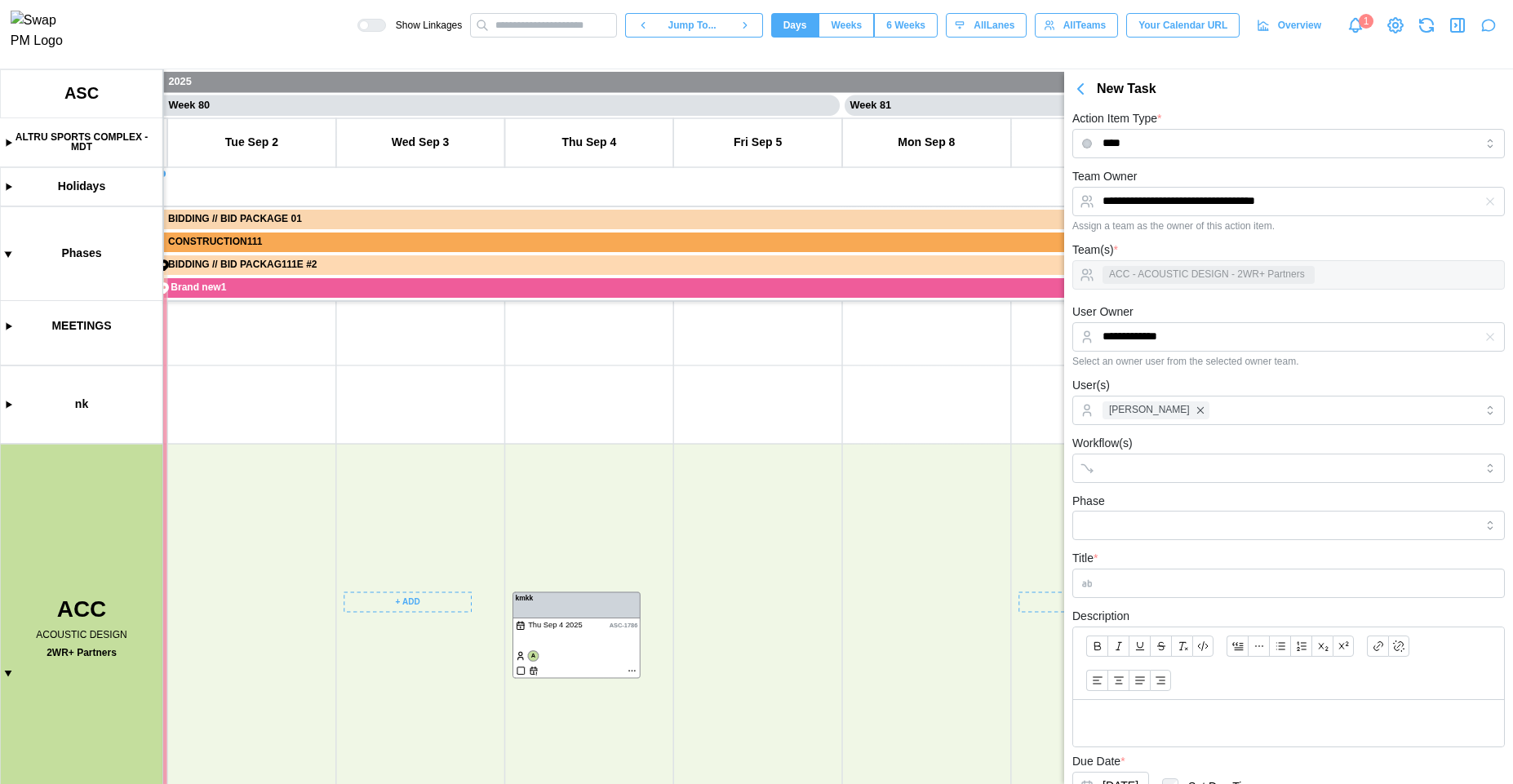
drag, startPoint x: 471, startPoint y: 460, endPoint x: 406, endPoint y: 396, distance: 91.2
click at [412, 377] on canvas at bounding box center [756, 427] width 1513 height 715
click at [347, 430] on canvas at bounding box center [756, 427] width 1513 height 715
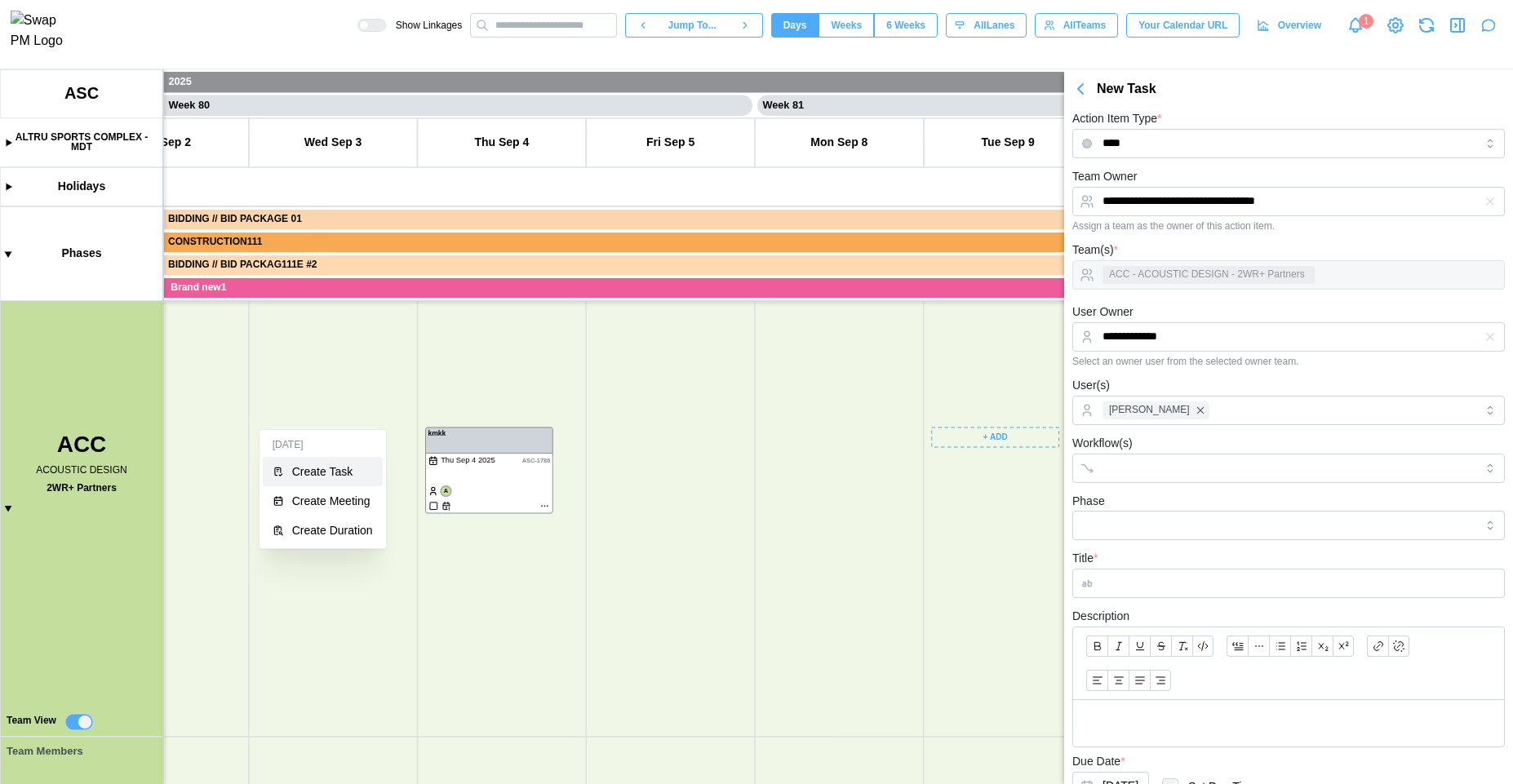
click at [340, 473] on div "Create Task" at bounding box center [332, 472] width 81 height 13
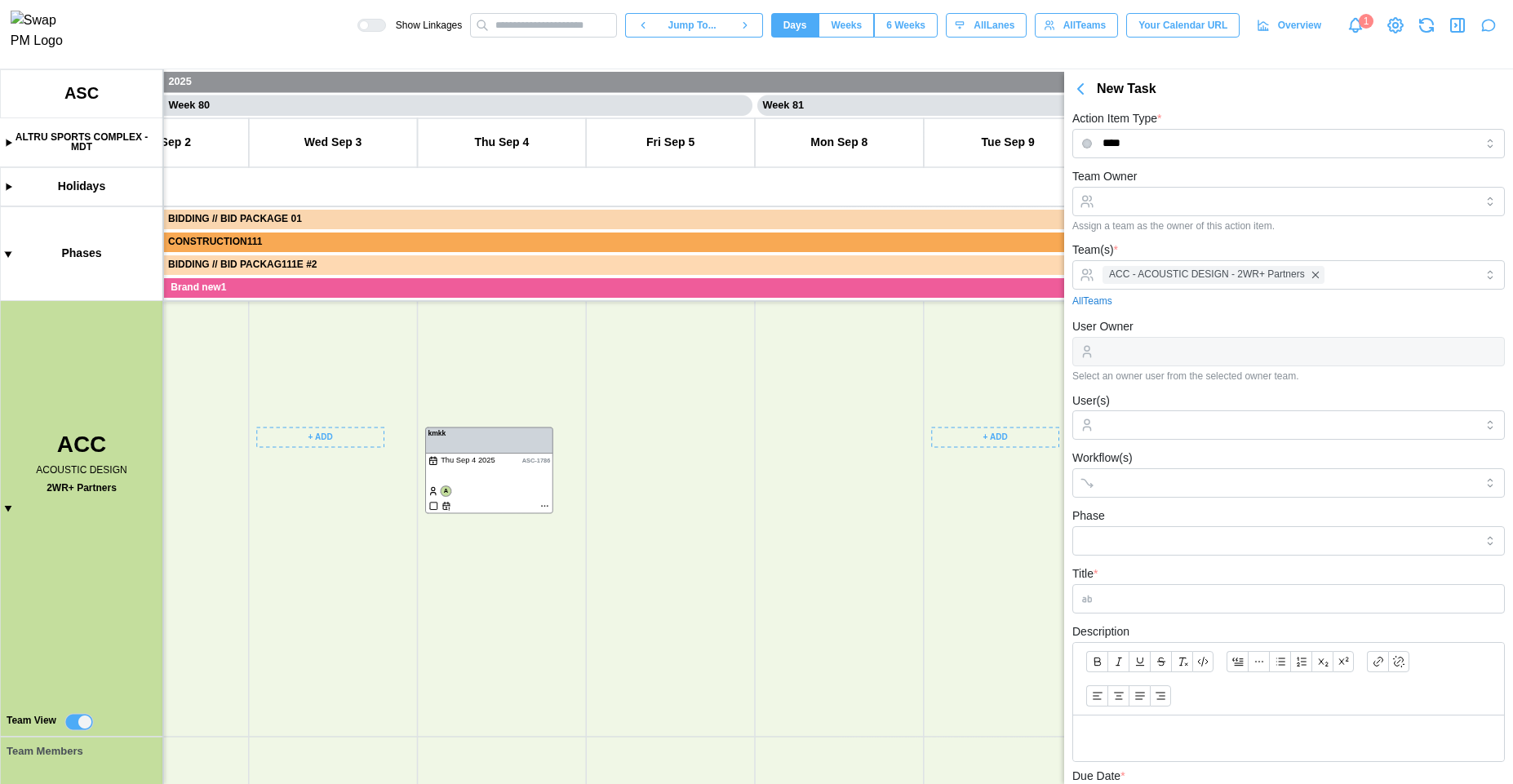
drag, startPoint x: 402, startPoint y: 661, endPoint x: 603, endPoint y: 428, distance: 307.7
click at [647, 407] on canvas at bounding box center [756, 427] width 1513 height 715
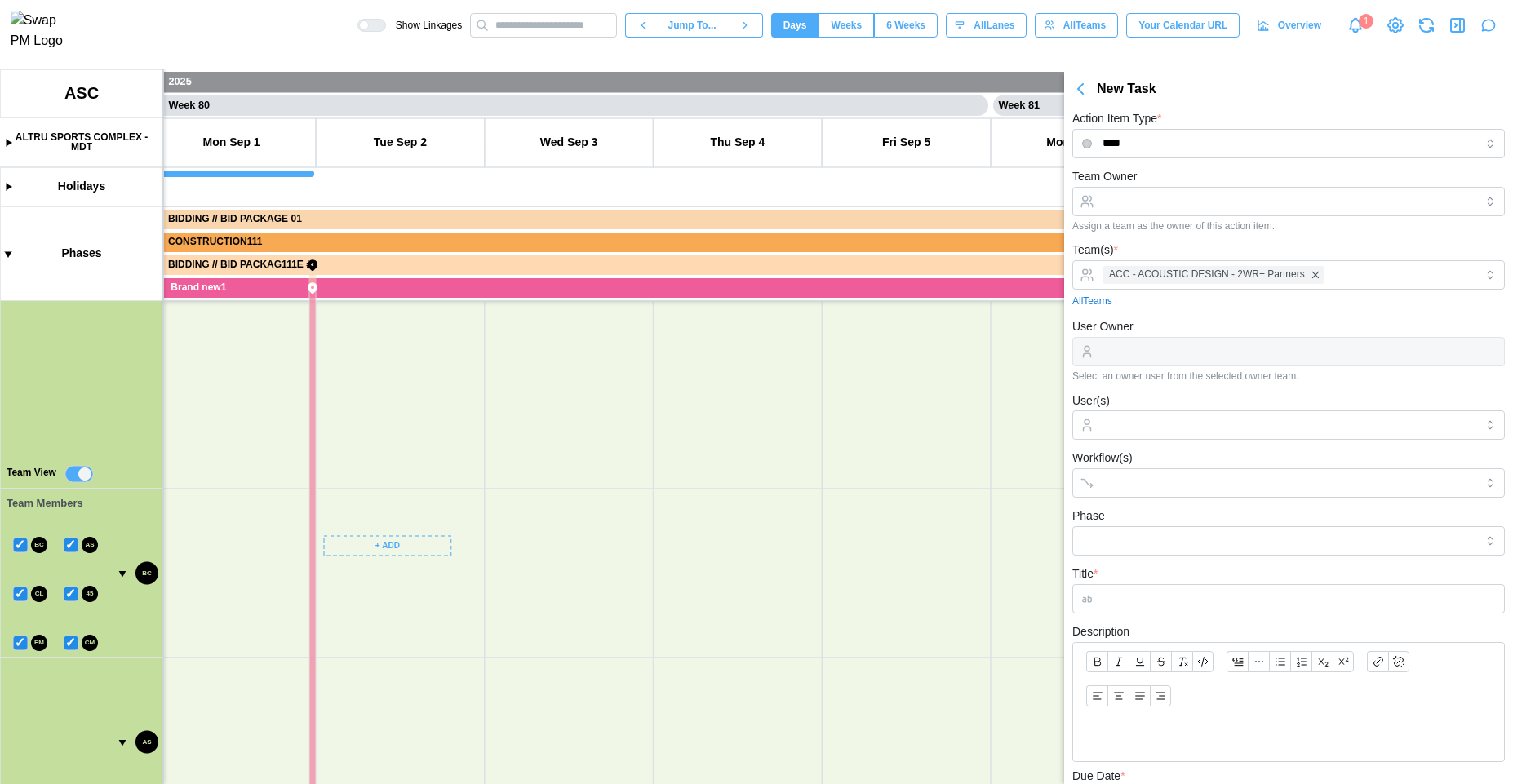
click at [377, 546] on canvas at bounding box center [756, 427] width 1513 height 715
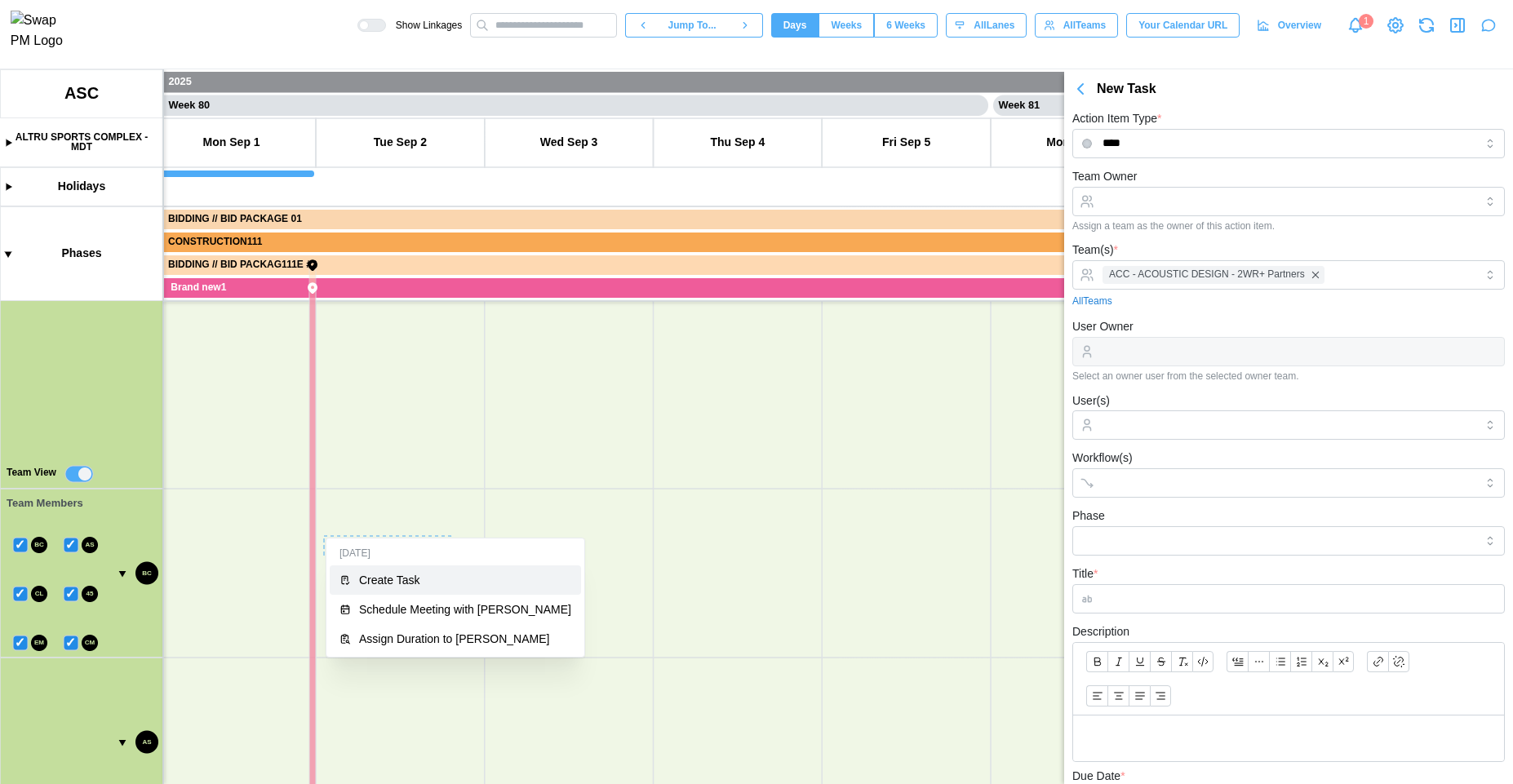
click at [378, 579] on div "Create Task" at bounding box center [466, 580] width 213 height 13
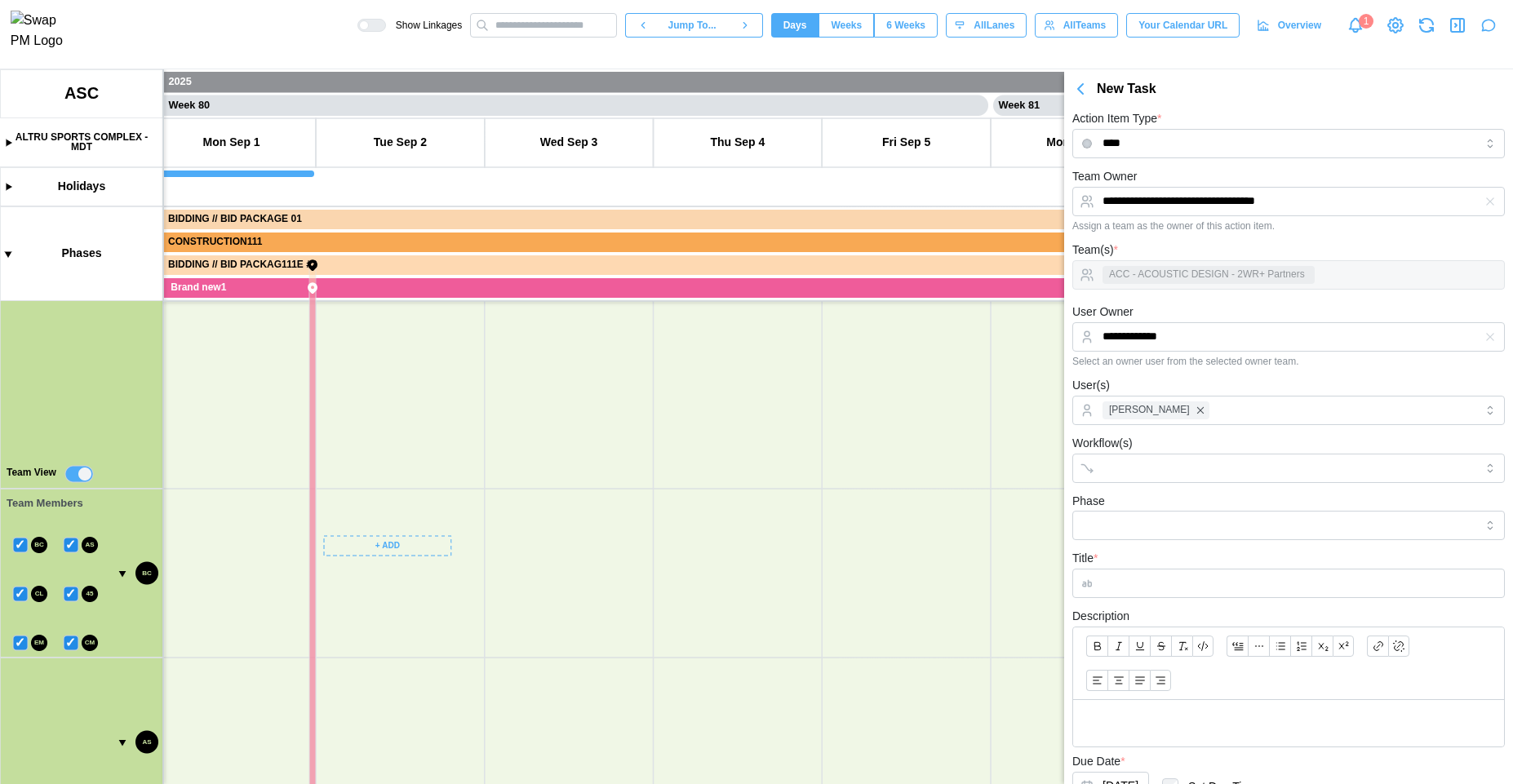
drag, startPoint x: 809, startPoint y: 627, endPoint x: 645, endPoint y: 365, distance: 309.1
click at [659, 359] on canvas at bounding box center [756, 427] width 1513 height 715
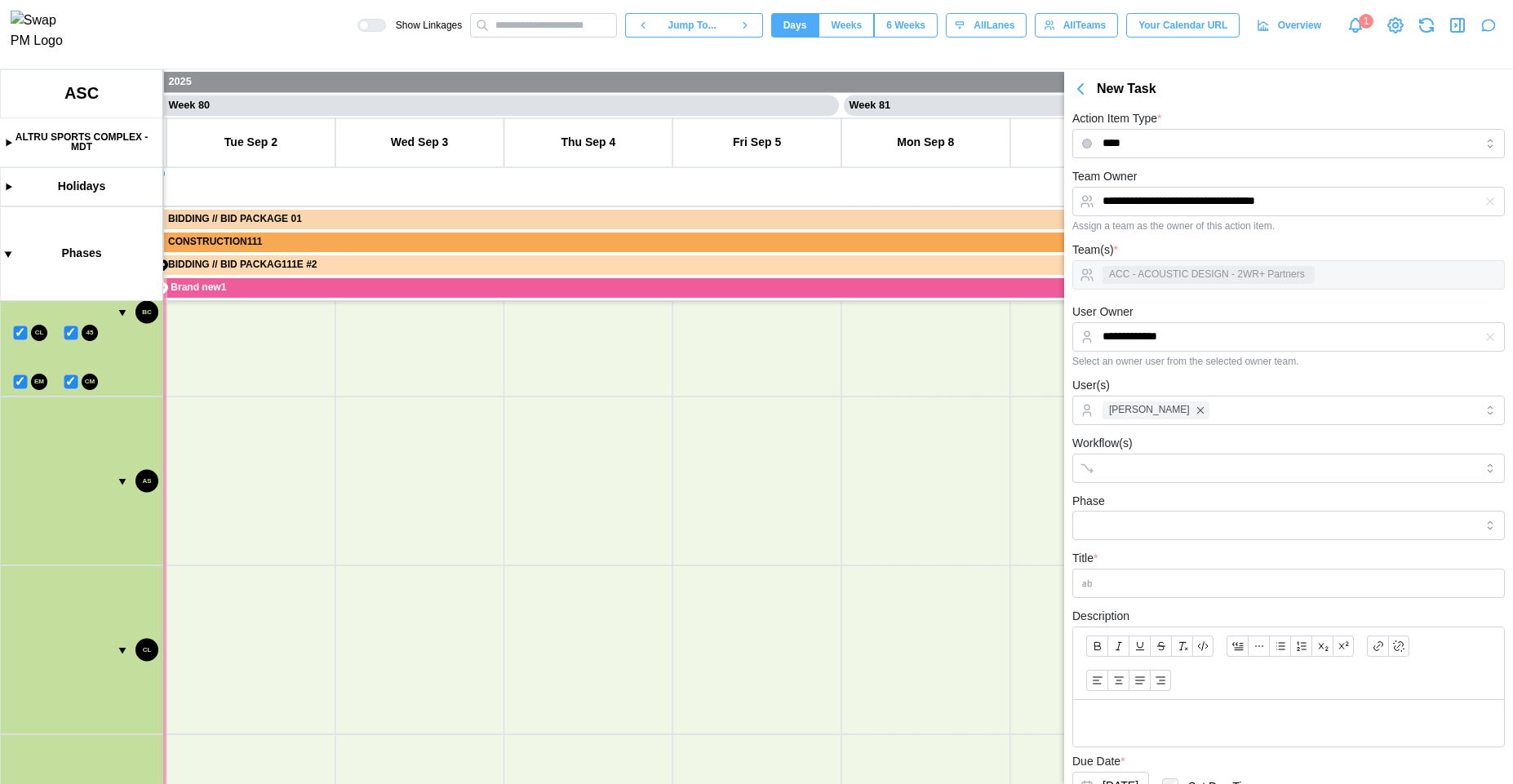
click at [527, 473] on canvas at bounding box center [756, 427] width 1513 height 715
click at [551, 455] on canvas at bounding box center [756, 427] width 1513 height 715
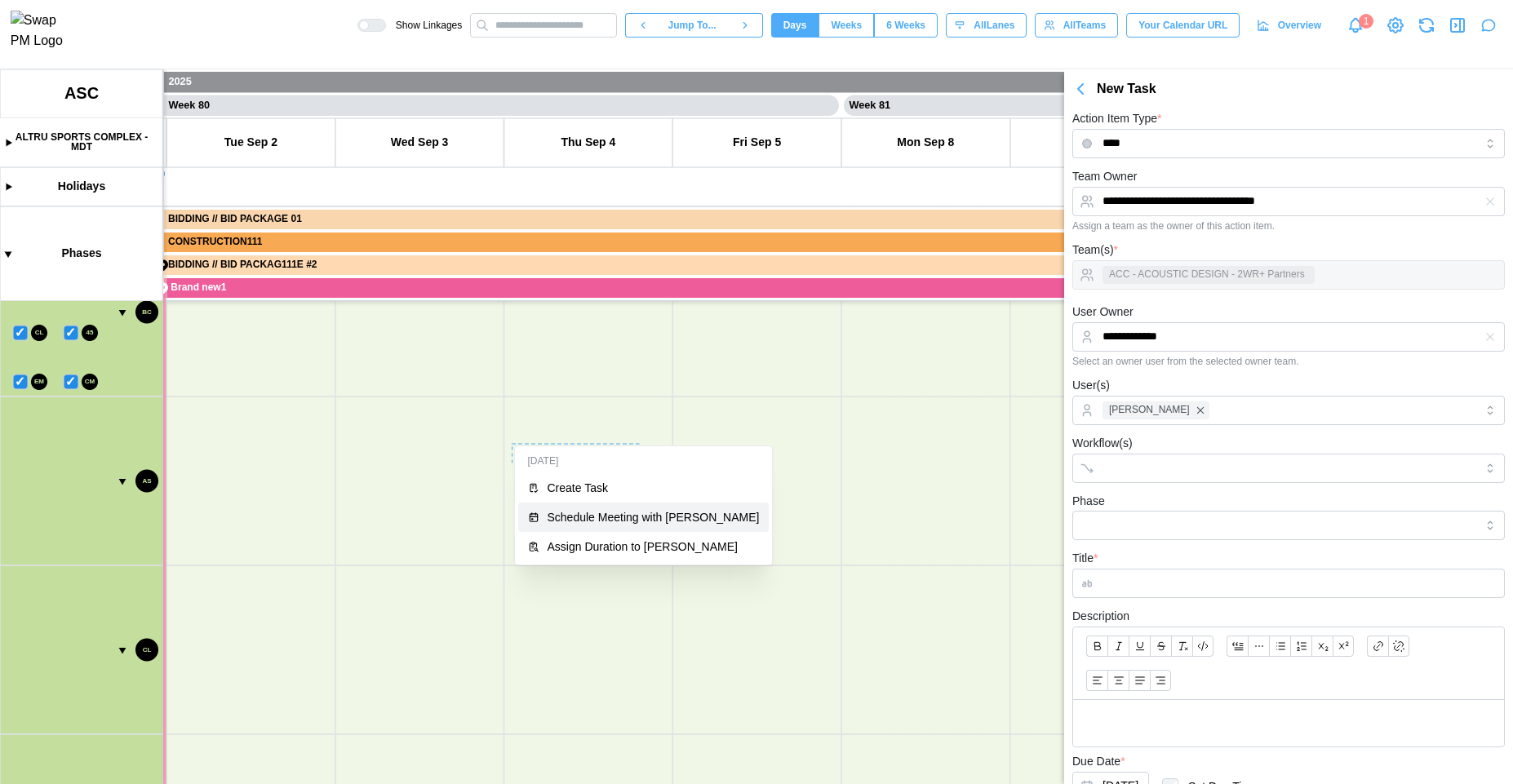
click at [557, 529] on button "Schedule Meeting with [PERSON_NAME]" at bounding box center [643, 517] width 251 height 30
type input "**********"
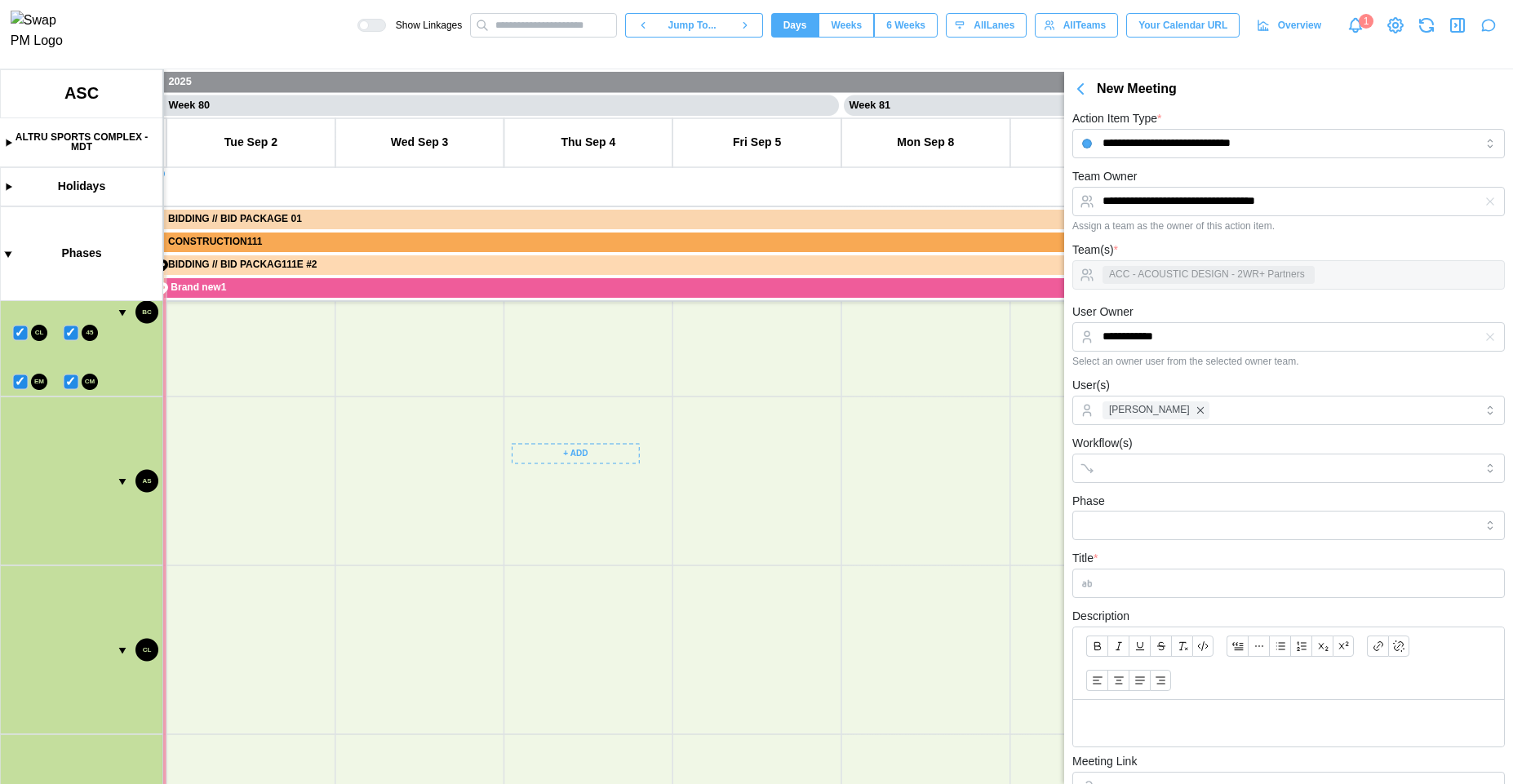
click at [579, 456] on canvas at bounding box center [756, 427] width 1513 height 715
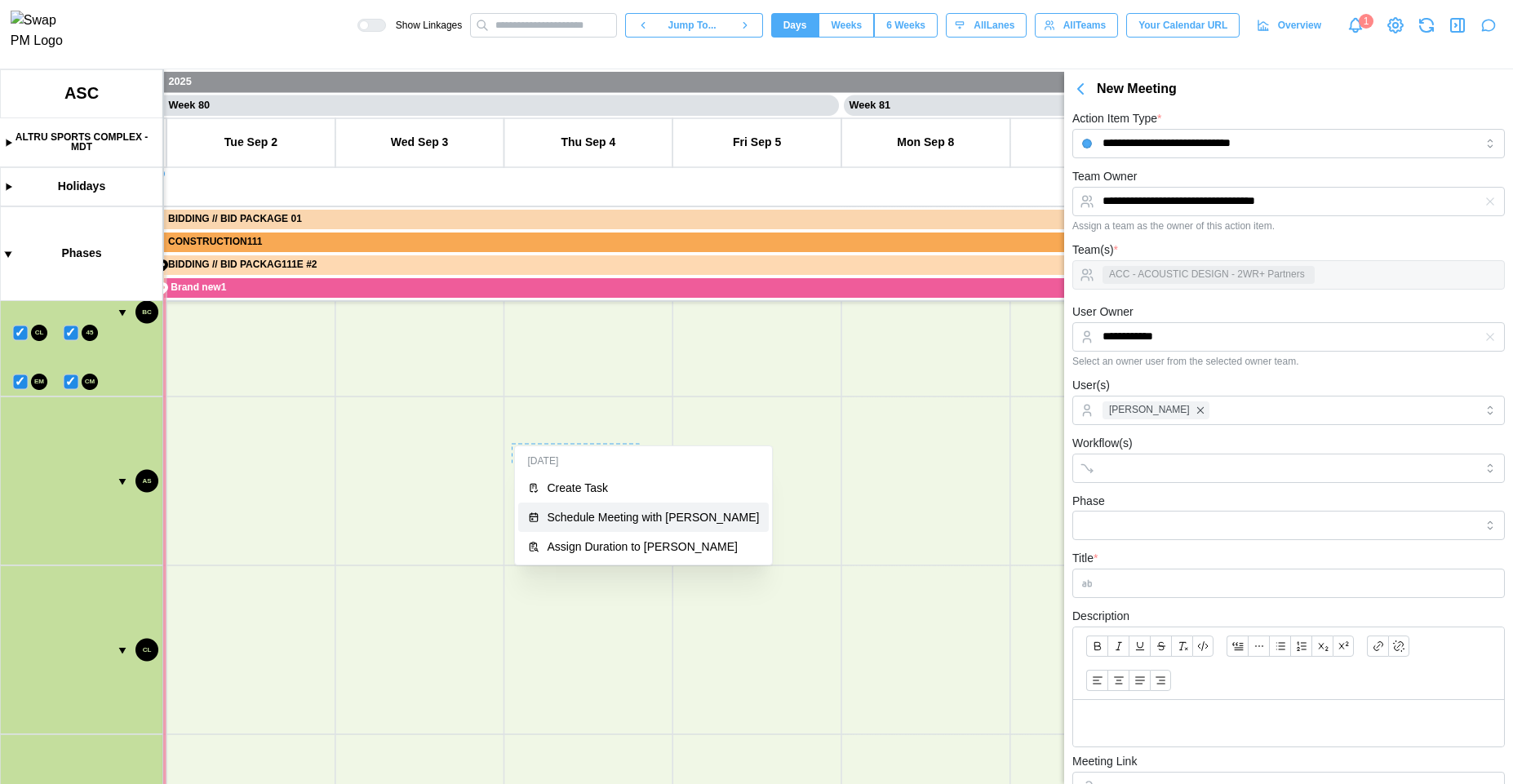
click at [579, 514] on div "Schedule Meeting with [PERSON_NAME]" at bounding box center [654, 517] width 213 height 13
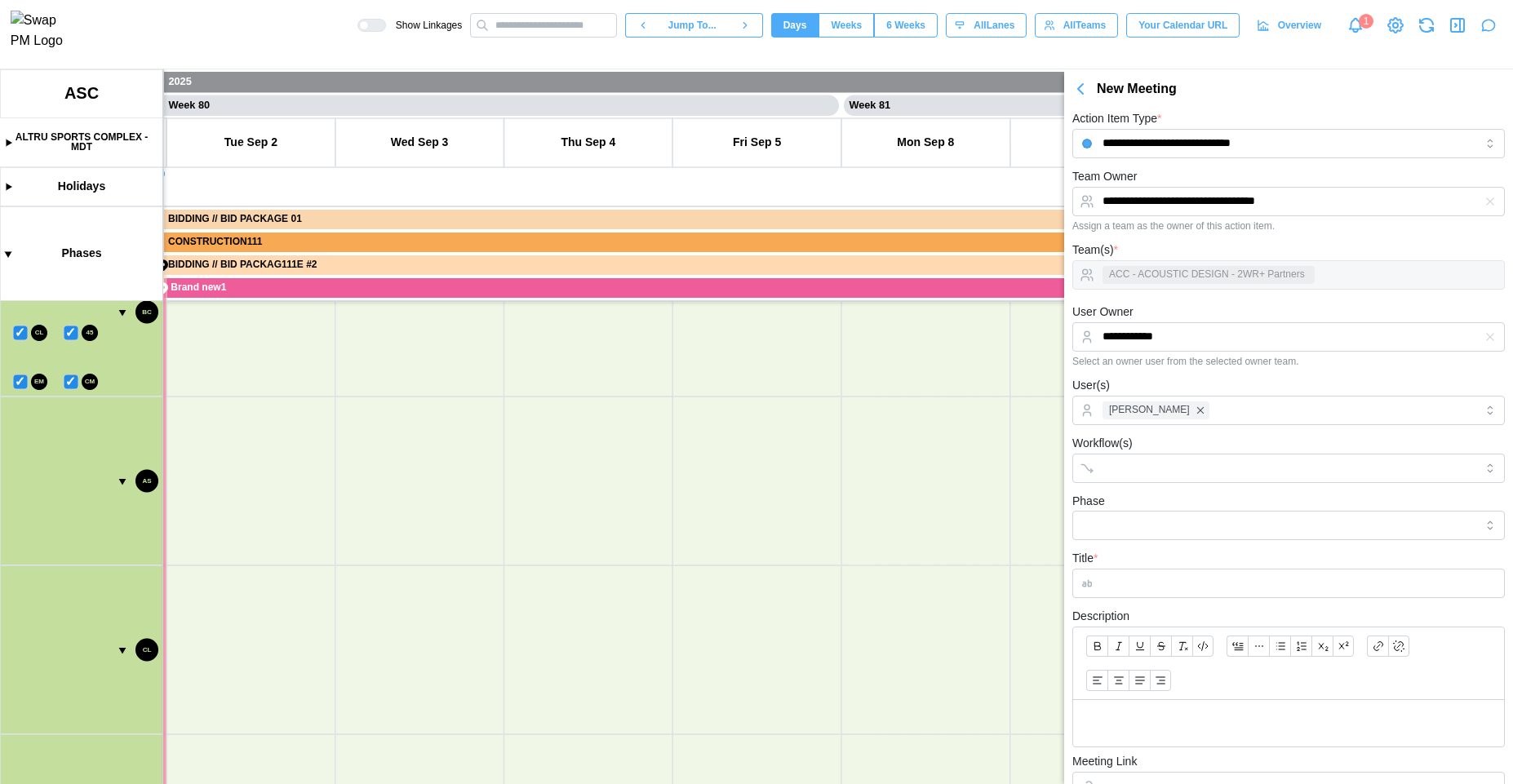
click at [1461, 35] on icon "button" at bounding box center [1458, 25] width 20 height 20
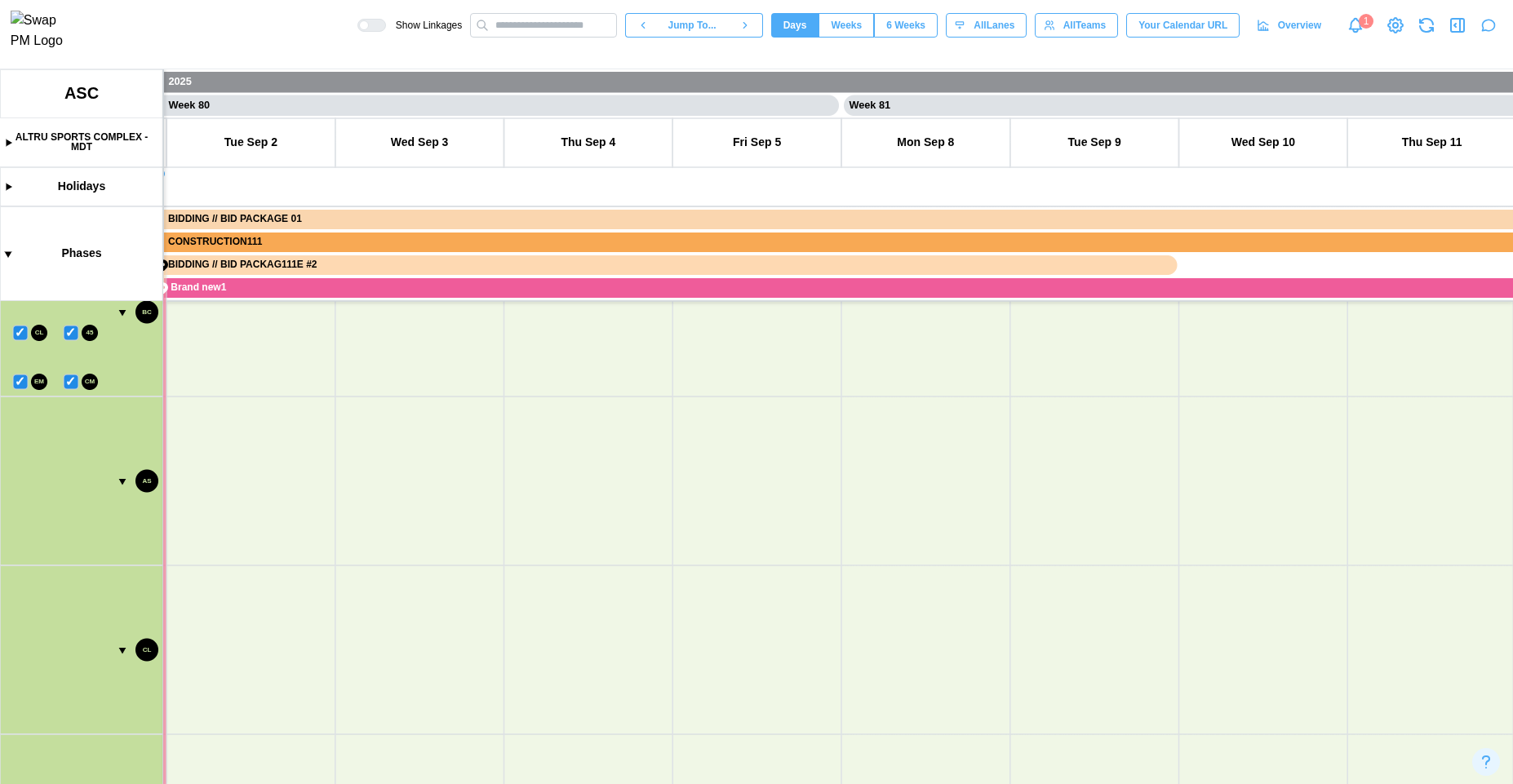
type textarea "*"
